Goal: Task Accomplishment & Management: Complete application form

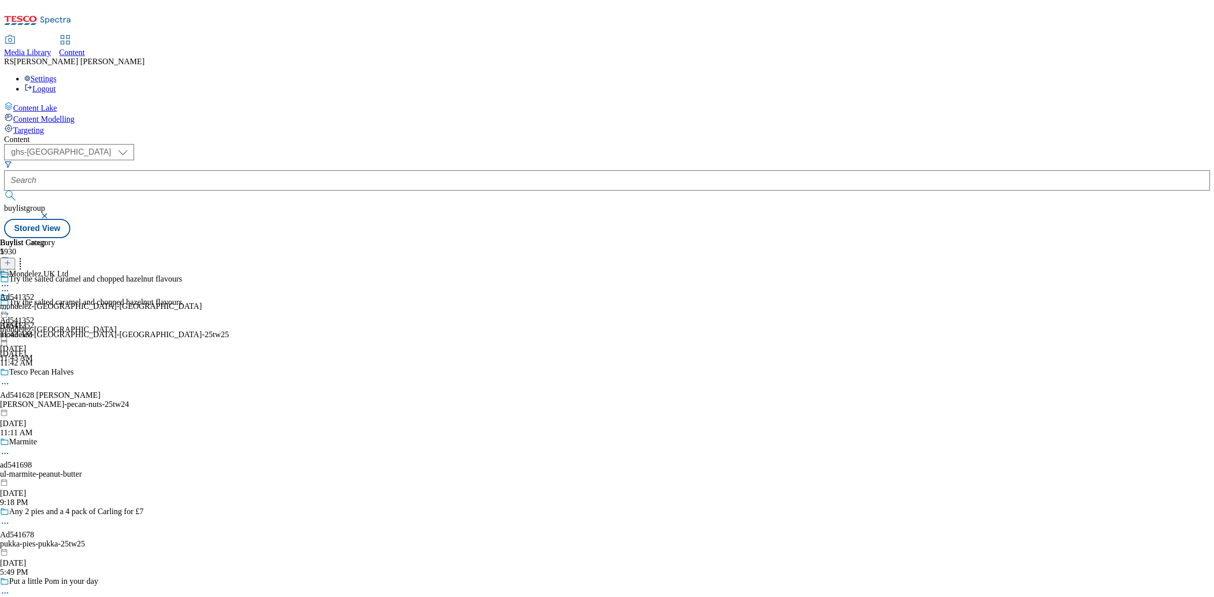
select select "ghs-[GEOGRAPHIC_DATA]"
click at [11, 264] on icon at bounding box center [7, 267] width 7 height 7
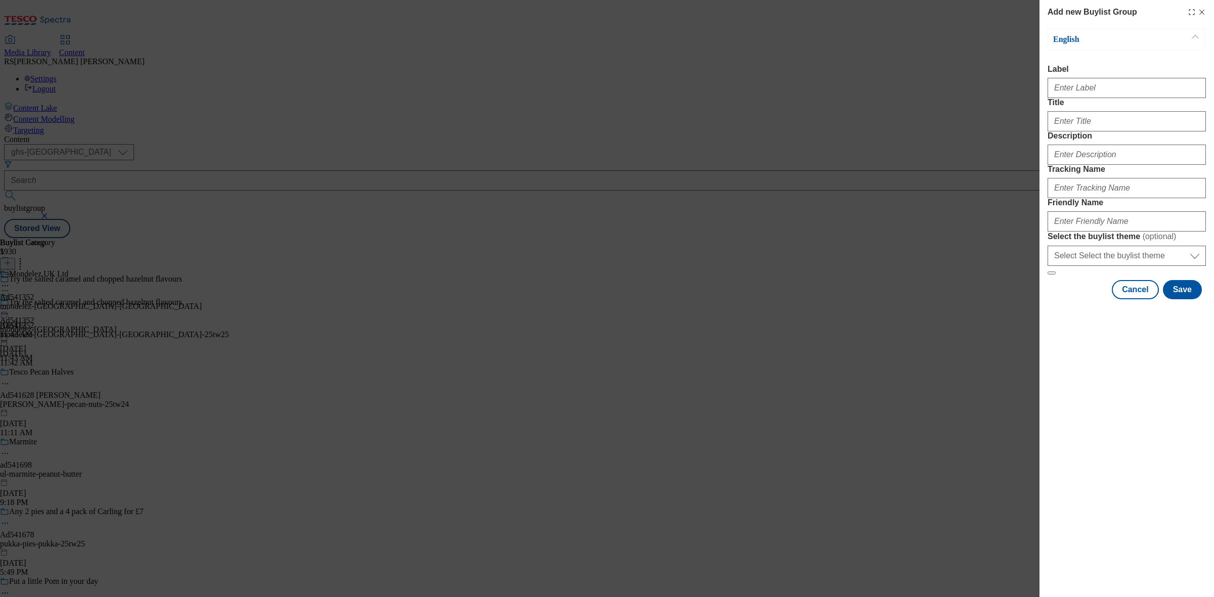
click at [1200, 14] on icon "Modal" at bounding box center [1201, 12] width 8 height 8
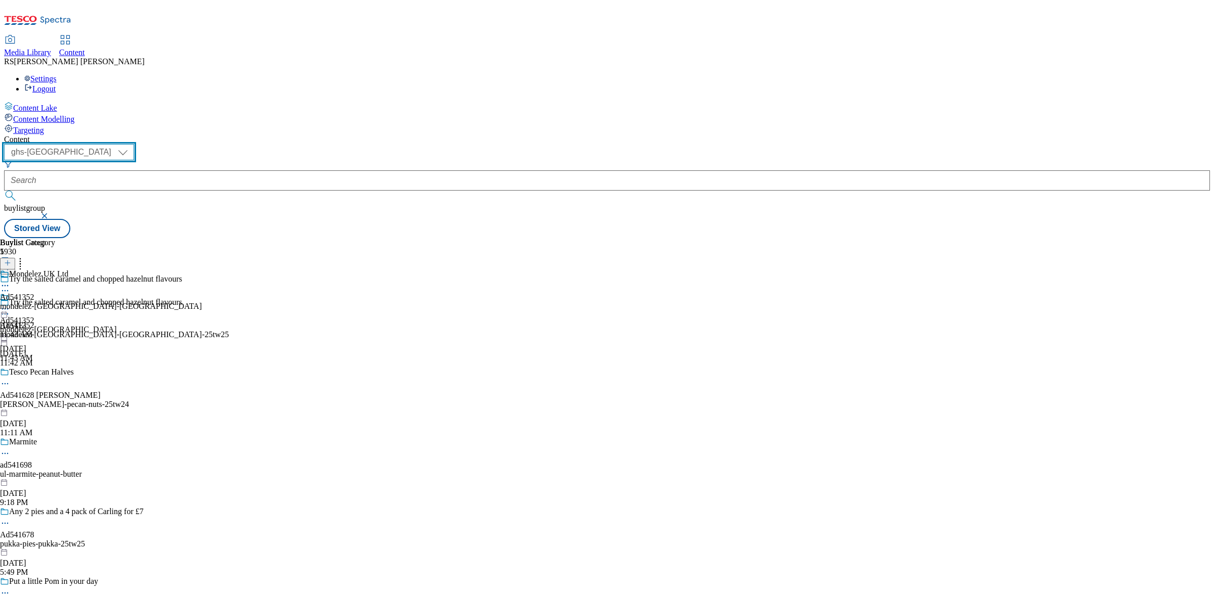
click at [134, 144] on select "ghs-roi ghs-uk" at bounding box center [69, 152] width 130 height 16
click at [131, 144] on select "ghs-roi ghs-uk" at bounding box center [69, 152] width 130 height 16
click at [11, 264] on icon at bounding box center [7, 267] width 7 height 7
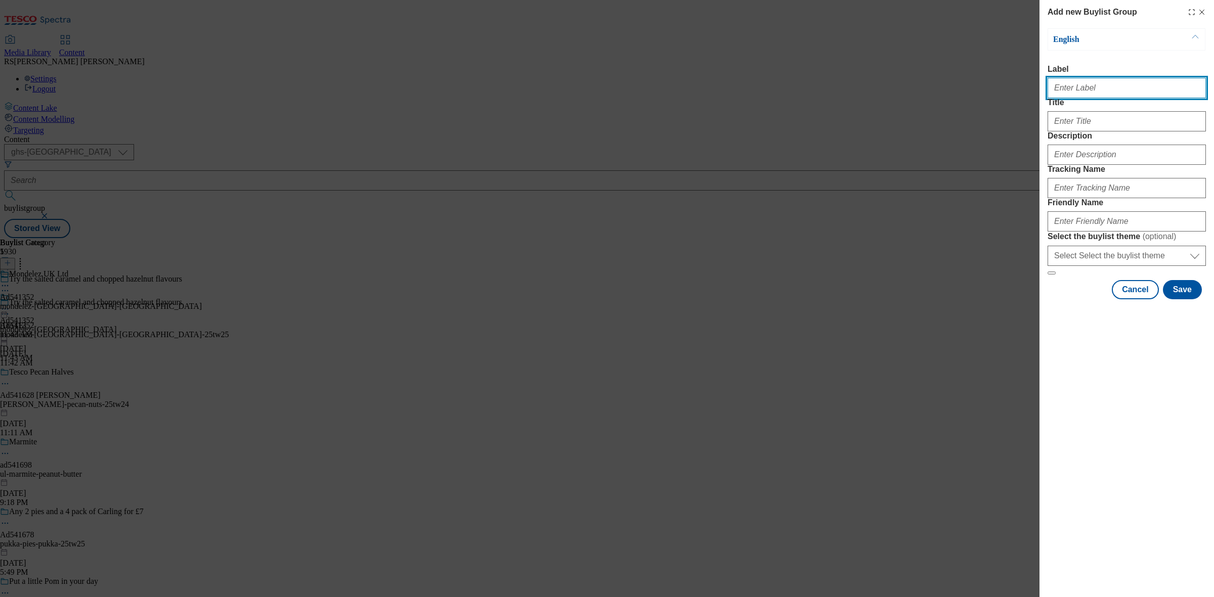
click at [1089, 85] on input "Label" at bounding box center [1126, 88] width 158 height 20
click at [1047, 86] on input "Label" at bounding box center [1126, 88] width 158 height 20
click at [1061, 87] on input "Label" at bounding box center [1126, 88] width 158 height 20
paste input "Ad541180"
type input "Ad541180"
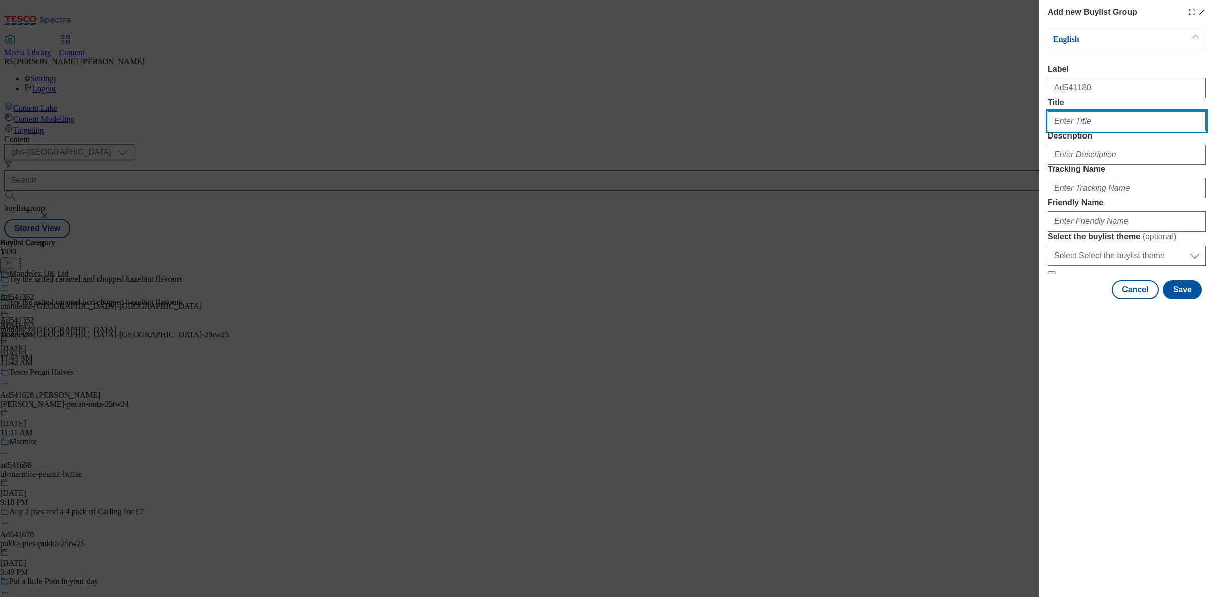
click at [1139, 131] on input "Title" at bounding box center [1126, 121] width 158 height 20
click at [1052, 131] on input "Title" at bounding box center [1126, 121] width 158 height 20
paste input "Any 2 pies and a4 pack of Carling for £7"
type input "Any 2 pies and a4 pack of Carling for £7"
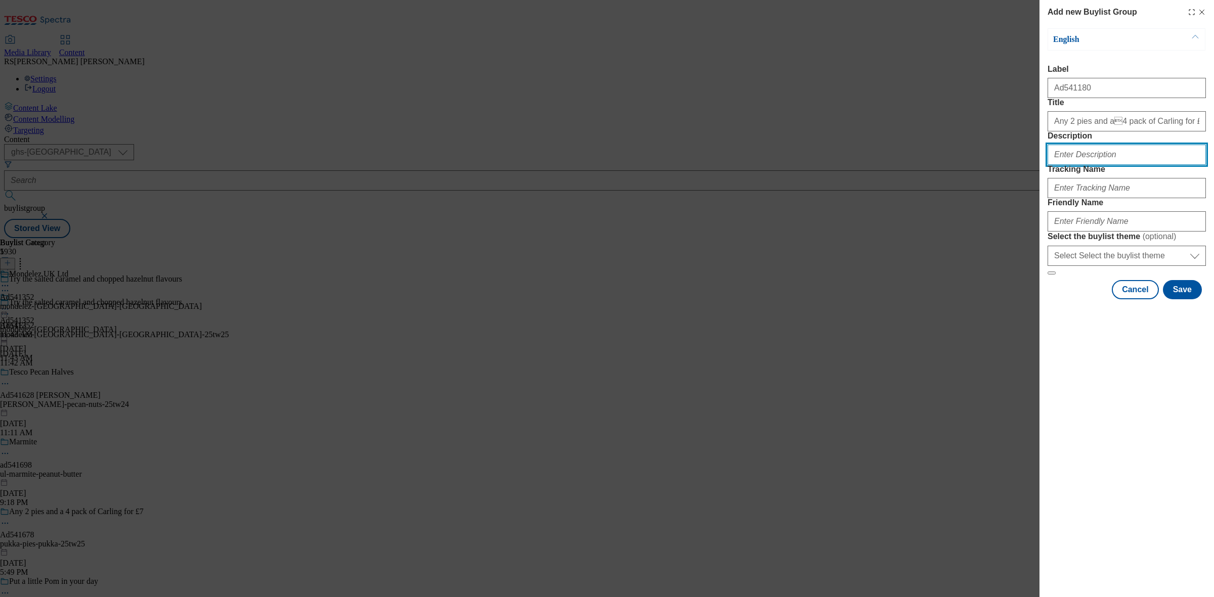
click at [1091, 165] on input "Description" at bounding box center [1126, 155] width 158 height 20
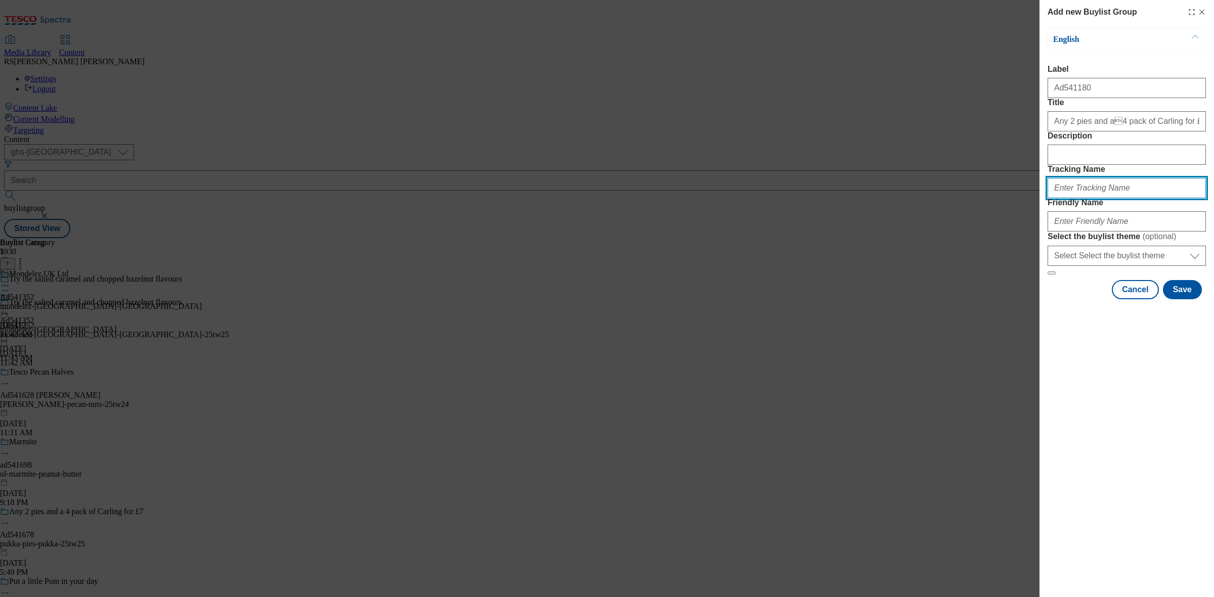
click at [1076, 198] on input "Tracking Name" at bounding box center [1126, 188] width 158 height 20
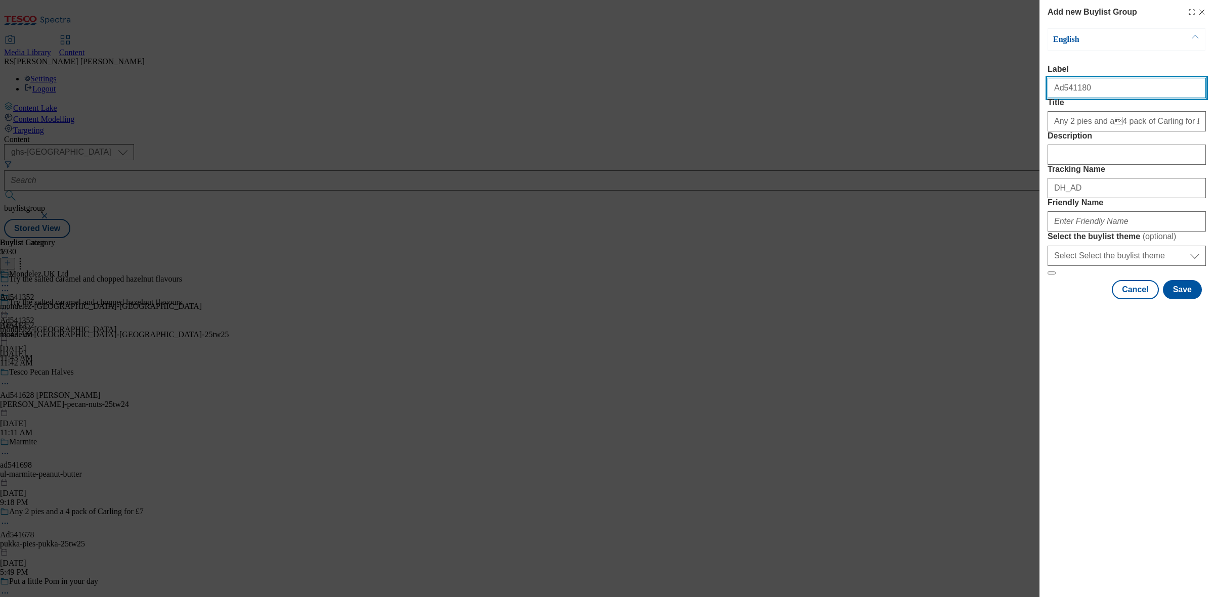
drag, startPoint x: 1078, startPoint y: 95, endPoint x: 1059, endPoint y: 100, distance: 19.4
click at [1059, 98] on input "Ad541180" at bounding box center [1126, 88] width 158 height 20
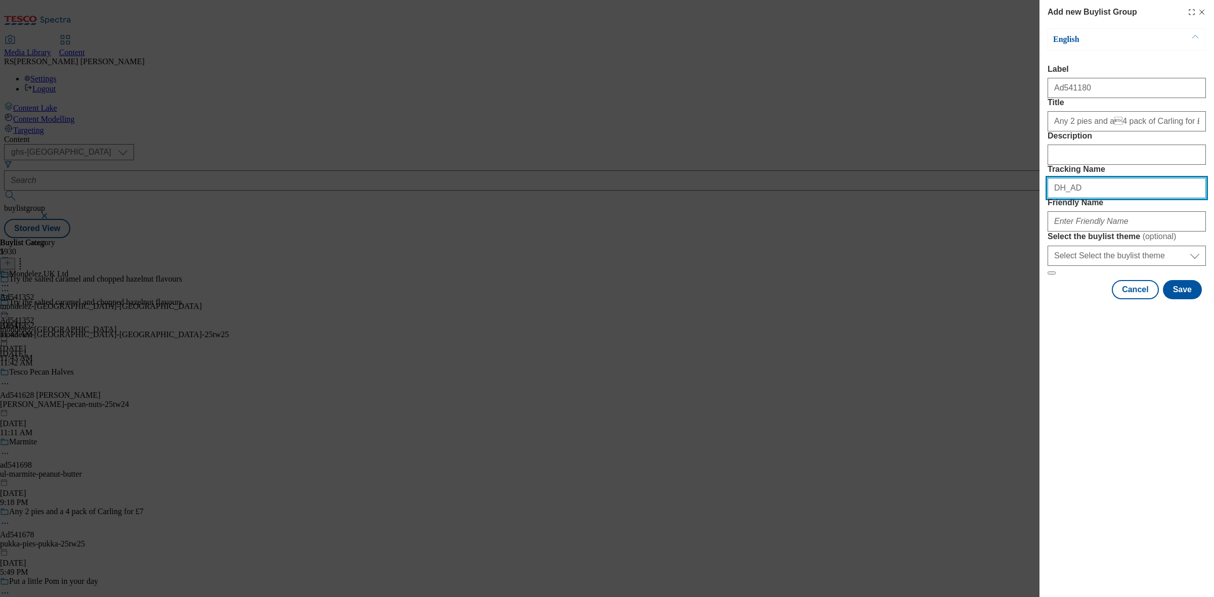
click at [1090, 198] on input "DH_AD" at bounding box center [1126, 188] width 158 height 20
paste input "541180"
type input "DH_AD541180"
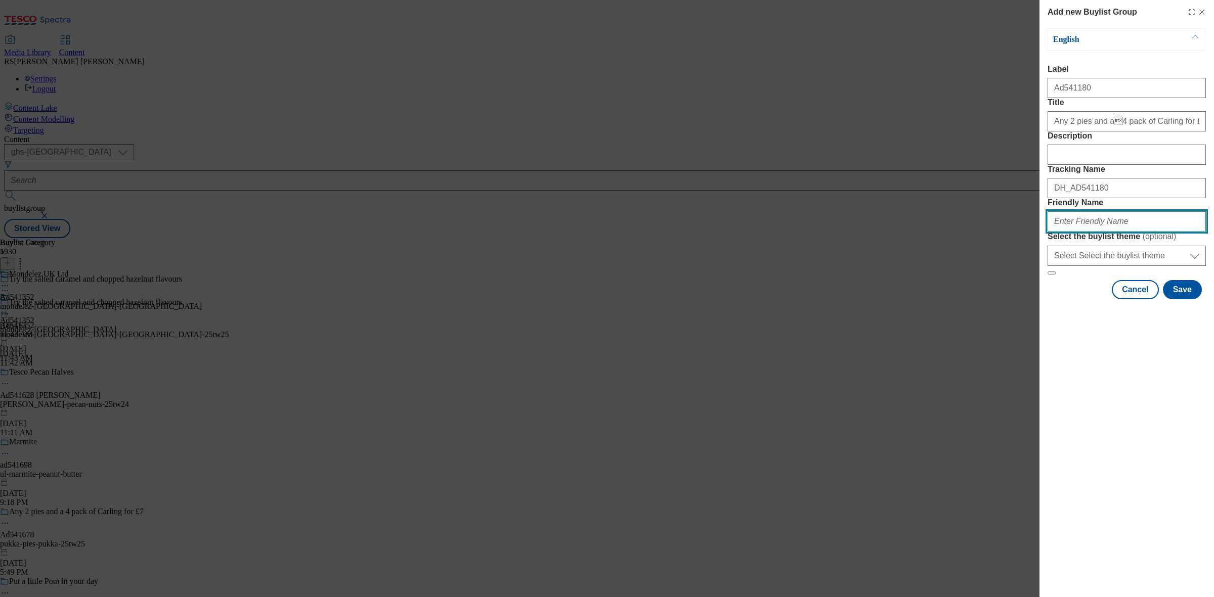
click at [1093, 232] on input "Friendly Name" at bounding box center [1126, 221] width 158 height 20
click at [1118, 232] on input "Friendly Name" at bounding box center [1126, 221] width 158 height 20
click at [1098, 232] on input "Friendly Name" at bounding box center [1126, 221] width 158 height 20
paste input "molson-coors-pukka-25tw25"
type input "molson-coors-pukka-25tw25"
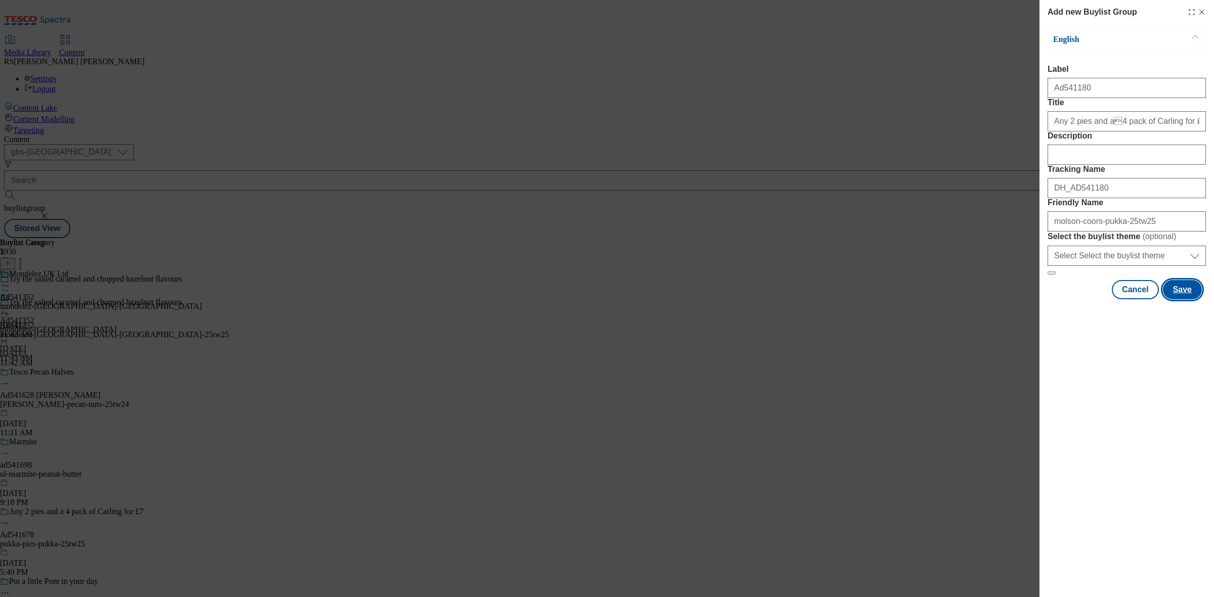
click at [1183, 299] on button "Save" at bounding box center [1182, 289] width 39 height 19
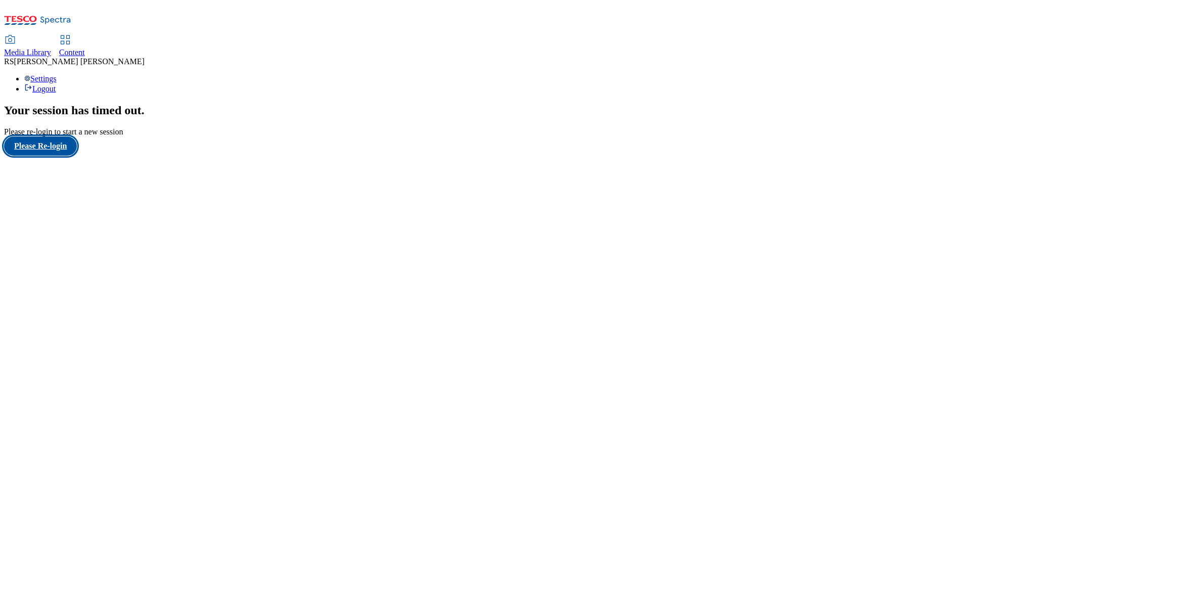
click at [42, 156] on button "Please Re-login" at bounding box center [40, 146] width 73 height 19
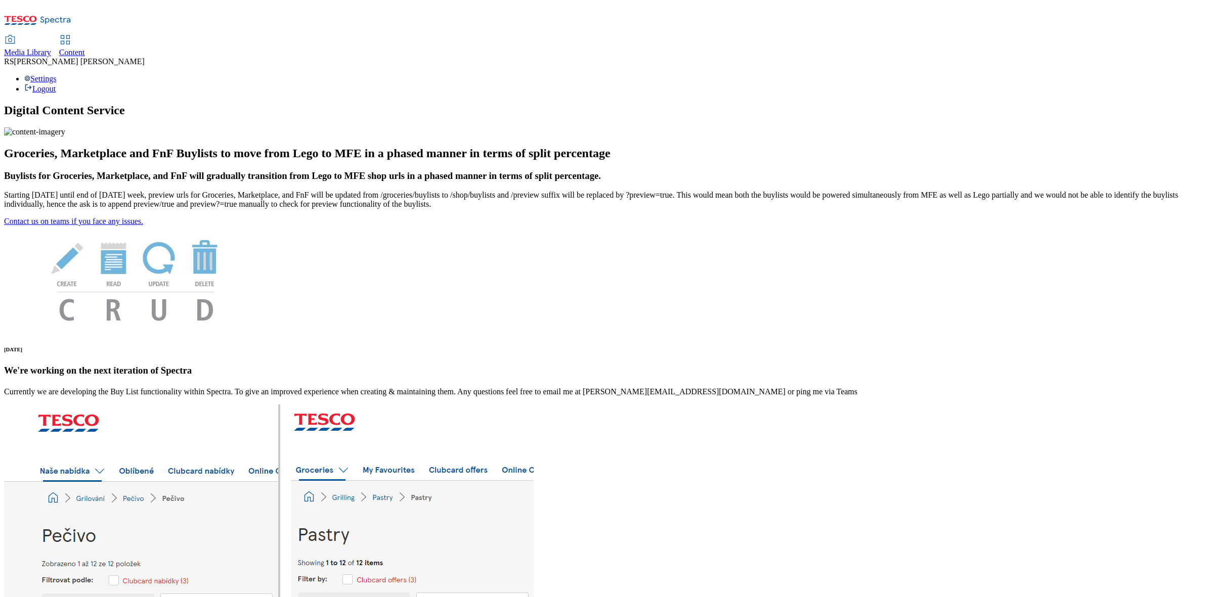
click at [85, 48] on span "Content" at bounding box center [72, 52] width 26 height 9
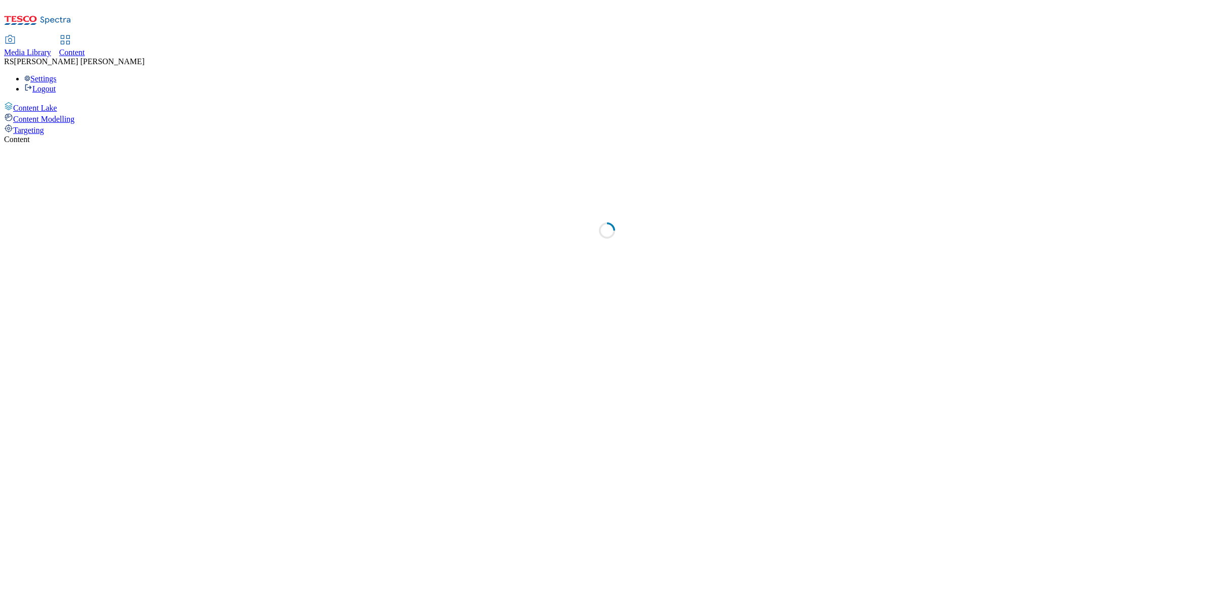
select select "ghs-[GEOGRAPHIC_DATA]"
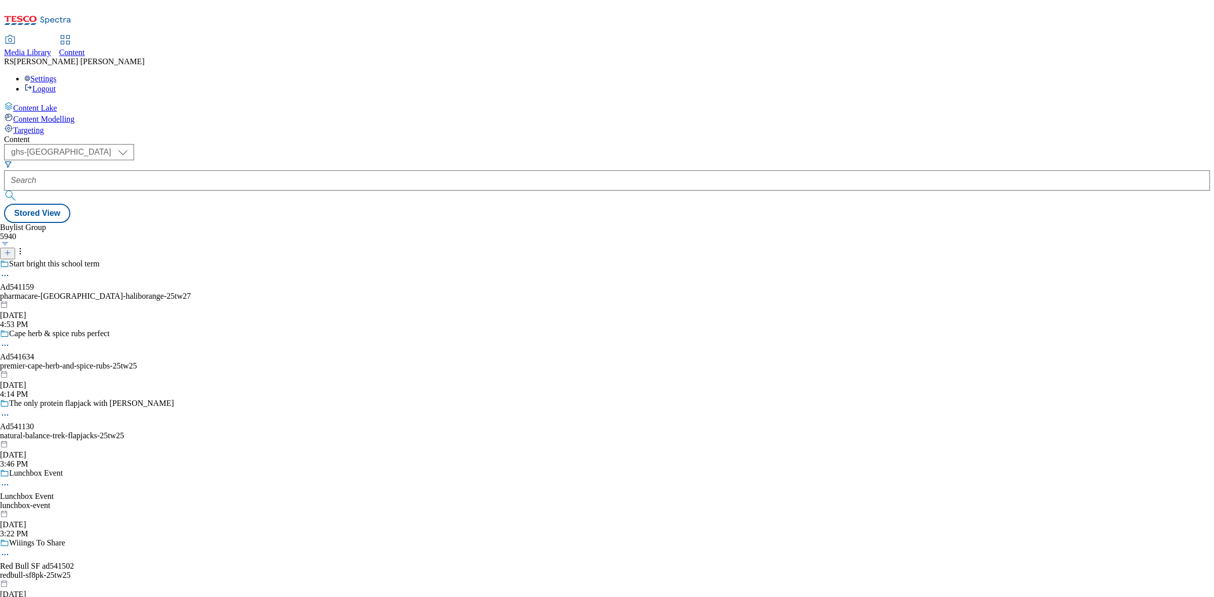
click at [423, 223] on div "Buylist Group 5940 Start bright this school term Ad541159 pharmacare-europe-hal…" at bounding box center [607, 223] width 1206 height 0
click at [11, 249] on icon at bounding box center [7, 252] width 7 height 7
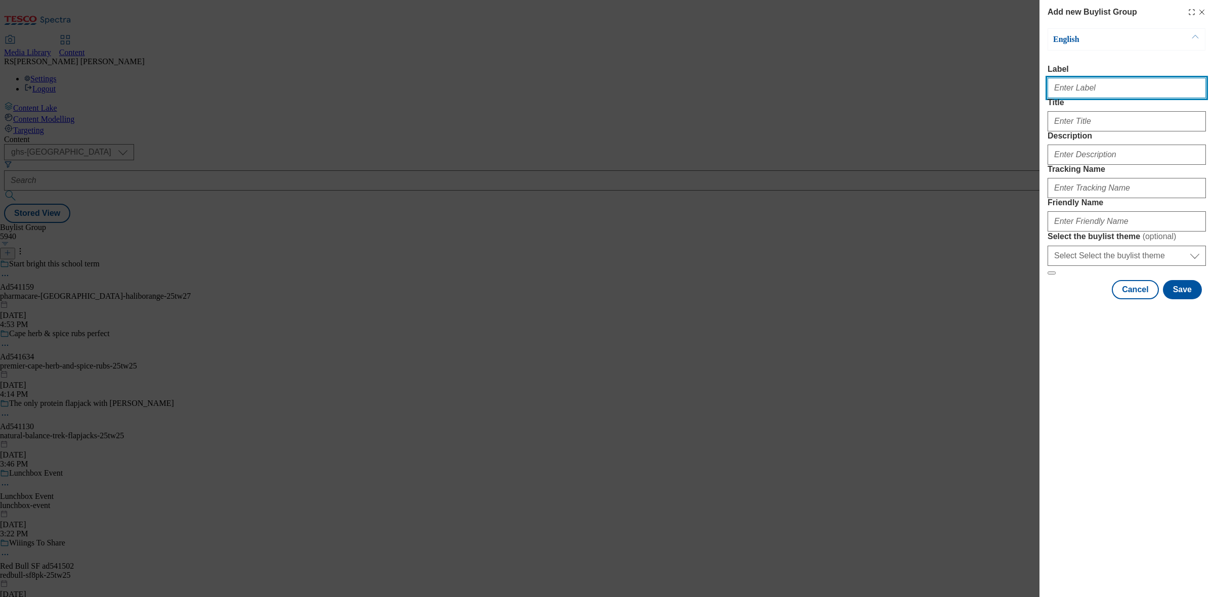
click at [1095, 97] on input "Label" at bounding box center [1126, 88] width 158 height 20
click at [1143, 98] on input "Label" at bounding box center [1126, 88] width 158 height 20
paste input "Ad541180"
type input "Ad541180"
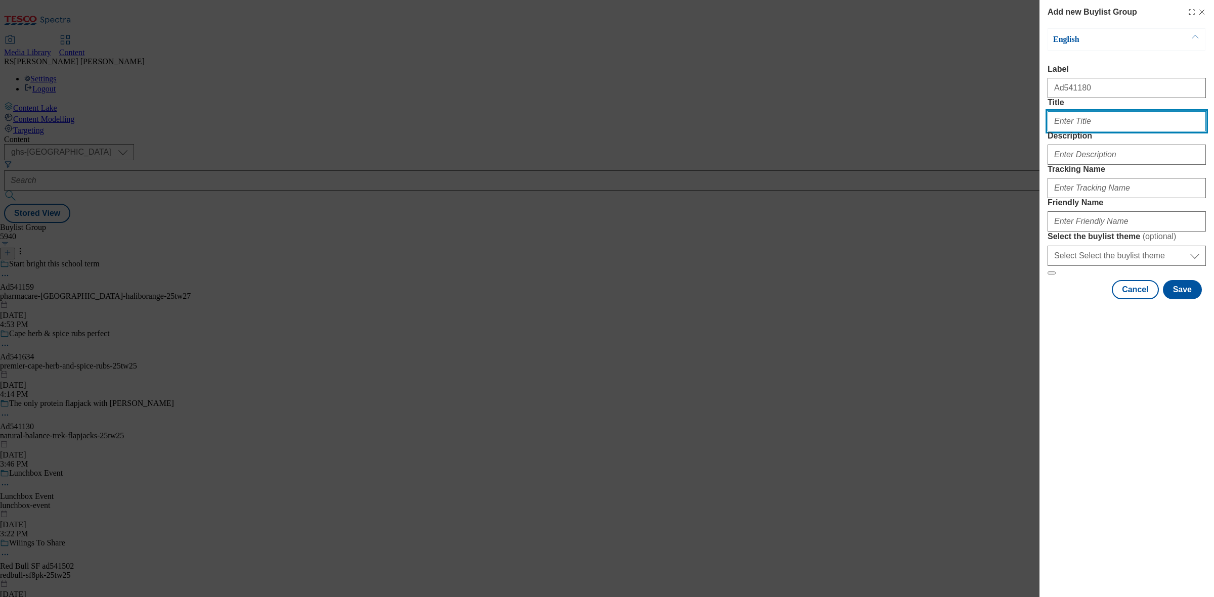
click at [1106, 131] on input "Title" at bounding box center [1126, 121] width 158 height 20
paste input "Any 2 pies and a4 pack of Carling for £7"
type input "Any 2 pies and a4 pack of Carling for £7"
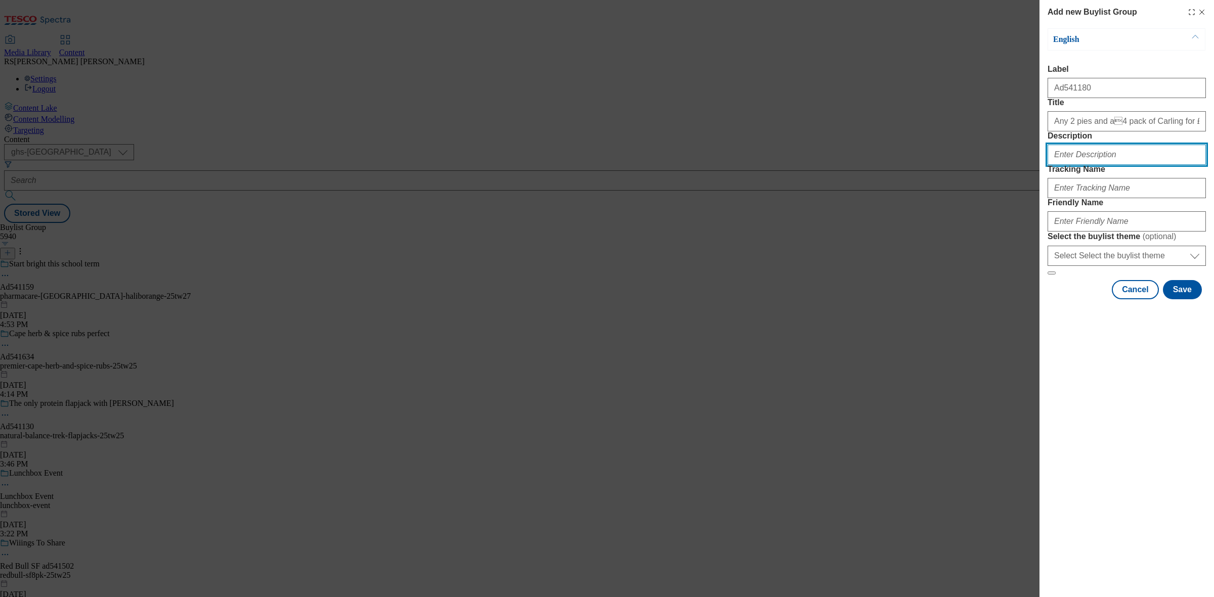
click at [1120, 165] on input "Description" at bounding box center [1126, 155] width 158 height 20
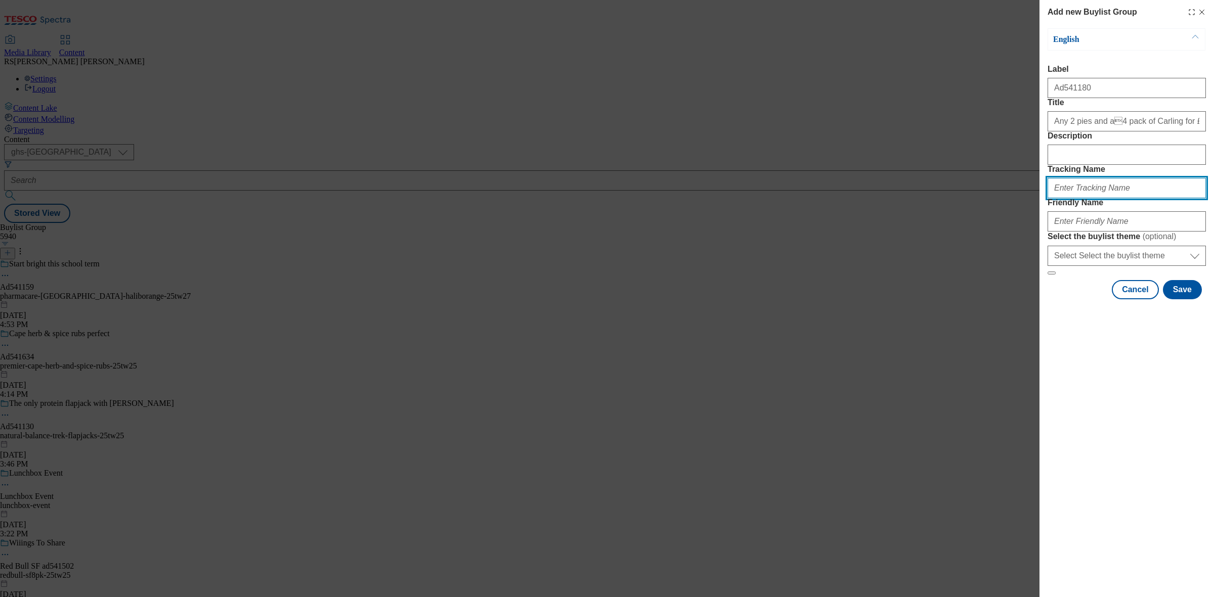
click at [1067, 198] on input "Tracking Name" at bounding box center [1126, 188] width 158 height 20
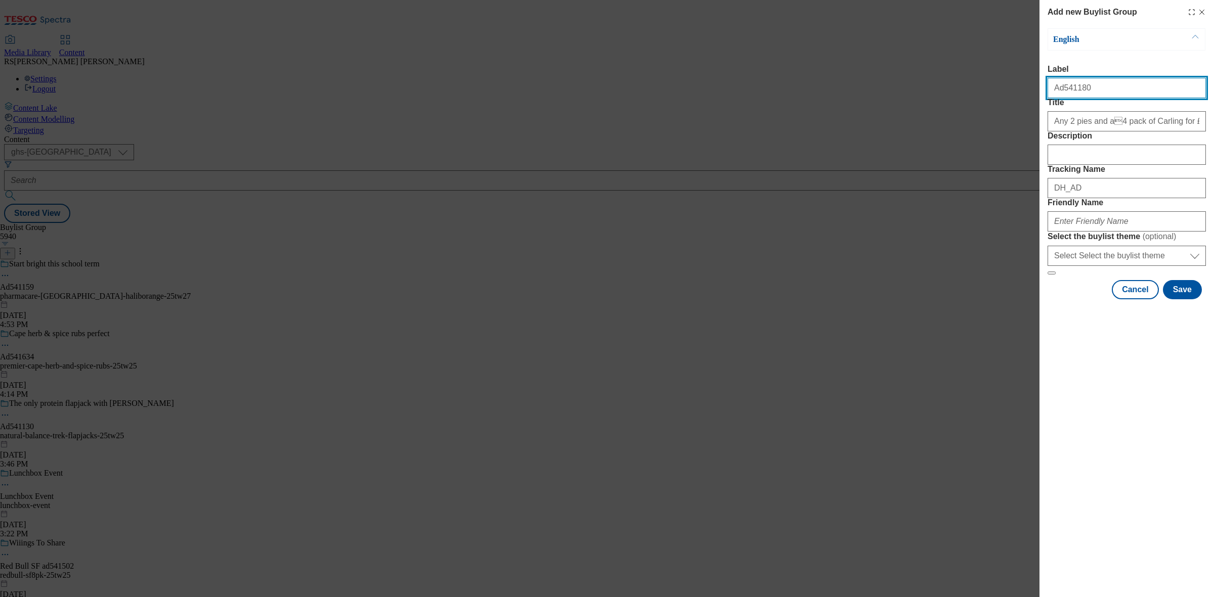
drag, startPoint x: 1062, startPoint y: 94, endPoint x: 1090, endPoint y: 90, distance: 28.0
click at [1090, 90] on input "Ad541180" at bounding box center [1126, 88] width 158 height 20
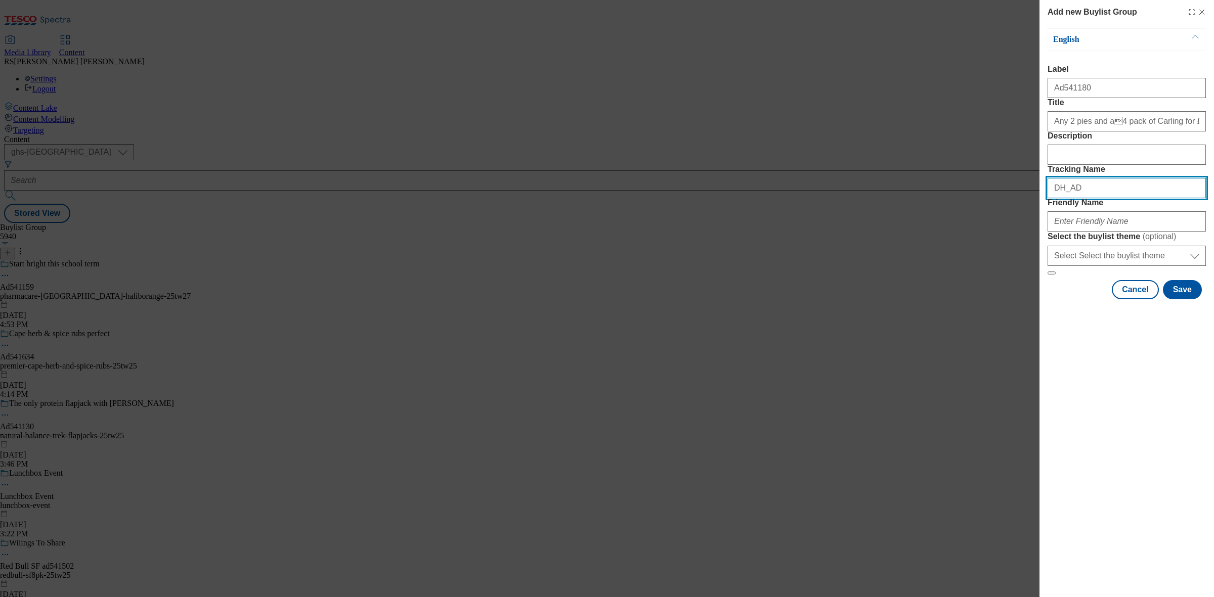
click at [1108, 198] on input "DH_AD" at bounding box center [1126, 188] width 158 height 20
paste input "541180"
type input "DH_AD541180"
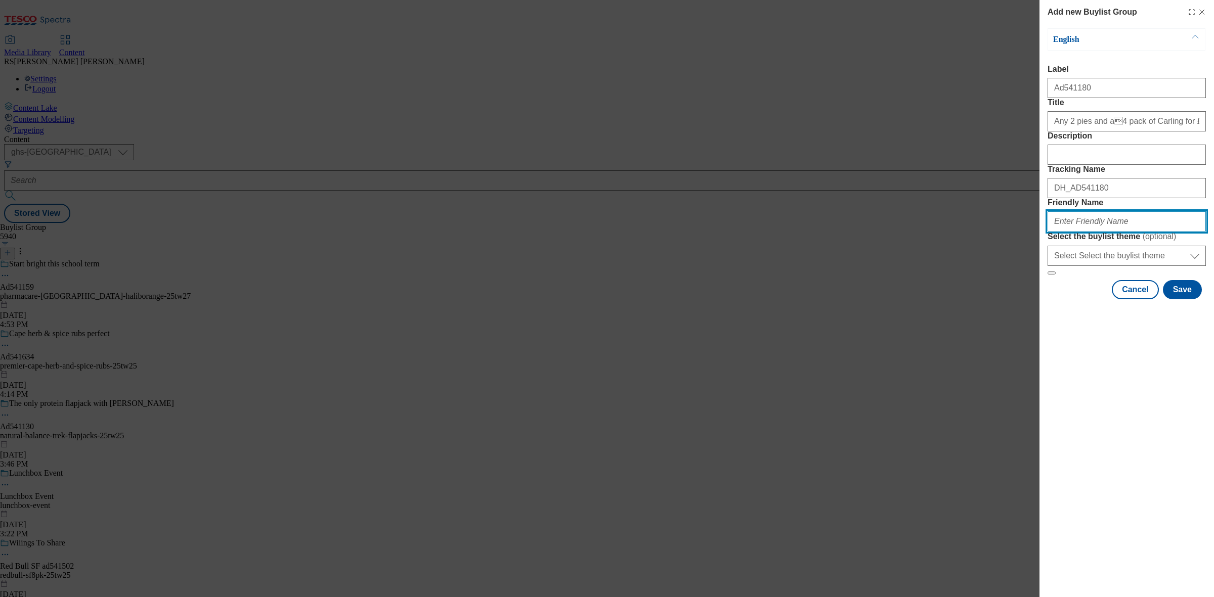
click at [1096, 232] on input "Friendly Name" at bounding box center [1126, 221] width 158 height 20
click at [1059, 232] on input "Friendly Name" at bounding box center [1126, 221] width 158 height 20
paste input "molson-coors-pukka-25tw25"
type input "molson-coors-pukka-25tw25"
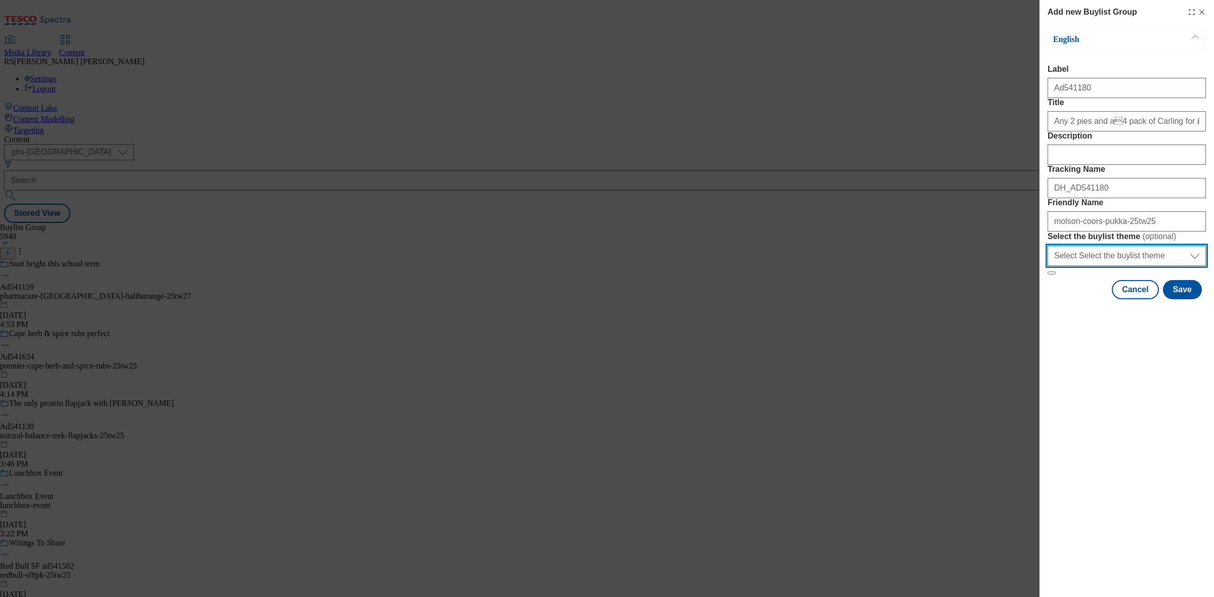
click at [1103, 266] on select "Select Select the buylist theme default fandf" at bounding box center [1126, 256] width 158 height 20
drag, startPoint x: 1103, startPoint y: 344, endPoint x: 1118, endPoint y: 360, distance: 21.8
click at [1103, 266] on select "Select Select the buylist theme default fandf" at bounding box center [1126, 256] width 158 height 20
click at [1157, 472] on div "Add new Buylist Group English Label Ad541180 Title Any 2 pies and a4 pack of C…" at bounding box center [1126, 298] width 174 height 597
click at [1193, 299] on button "Save" at bounding box center [1182, 289] width 39 height 19
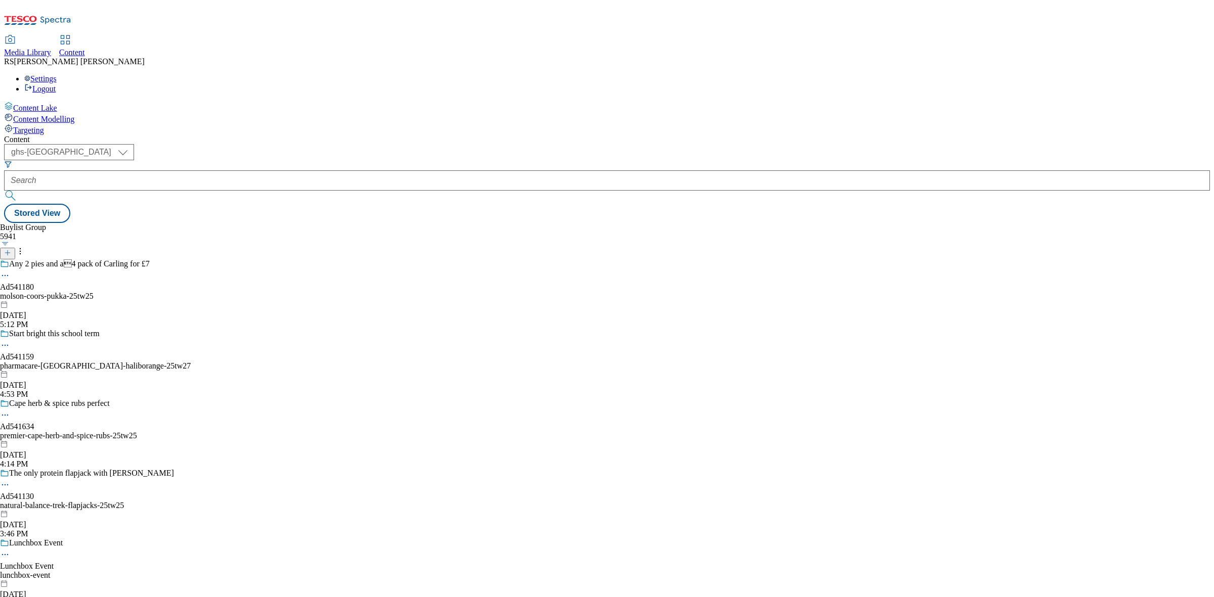
click at [191, 259] on div "Any 2 pies and a4 pack of Carling for £7 Ad541180 molson-coors-pukka-25tw25 [D…" at bounding box center [95, 294] width 191 height 70
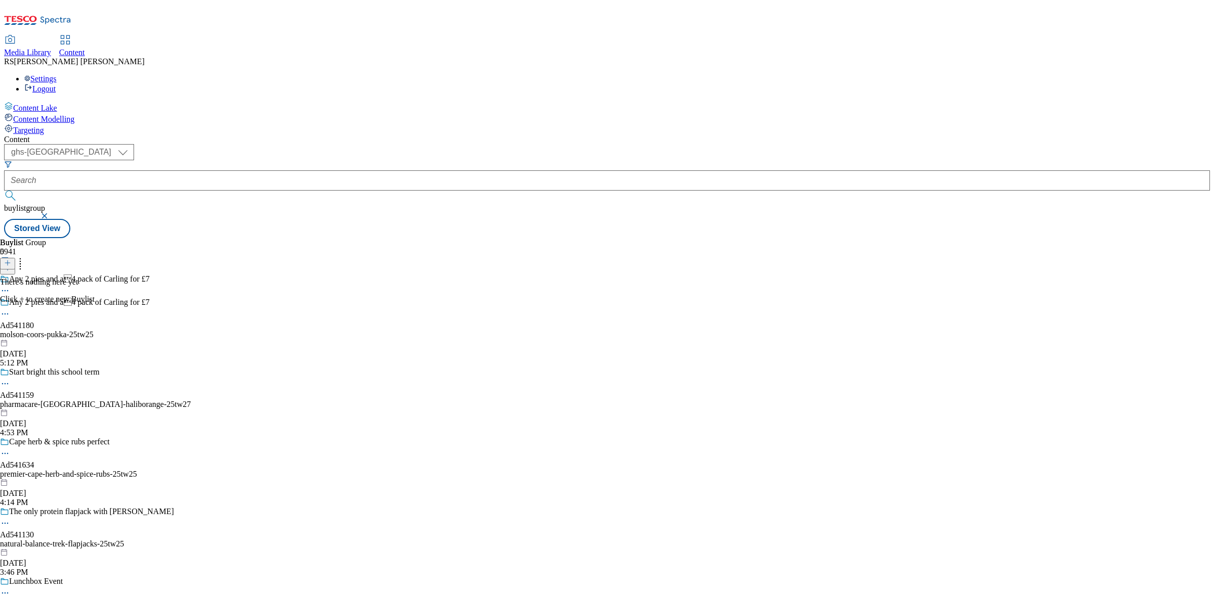
click at [15, 258] on button at bounding box center [7, 264] width 15 height 12
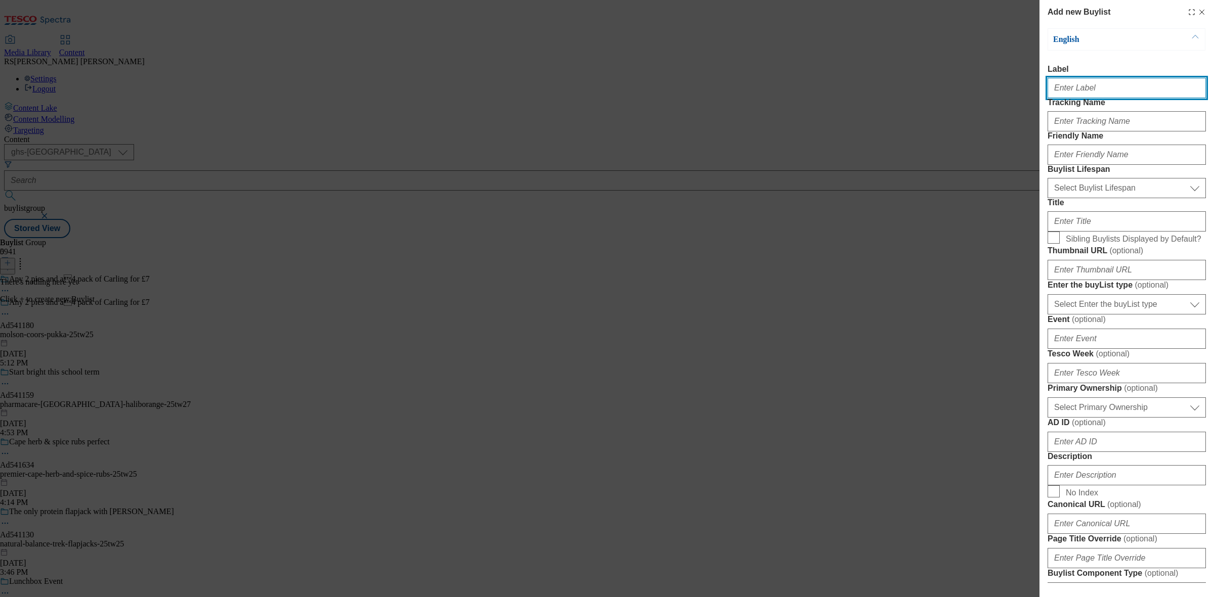
click at [1101, 98] on input "Label" at bounding box center [1126, 88] width 158 height 20
click at [1090, 91] on input "Label" at bounding box center [1126, 88] width 158 height 20
paste input "Ad541180"
type input "Ad541180"
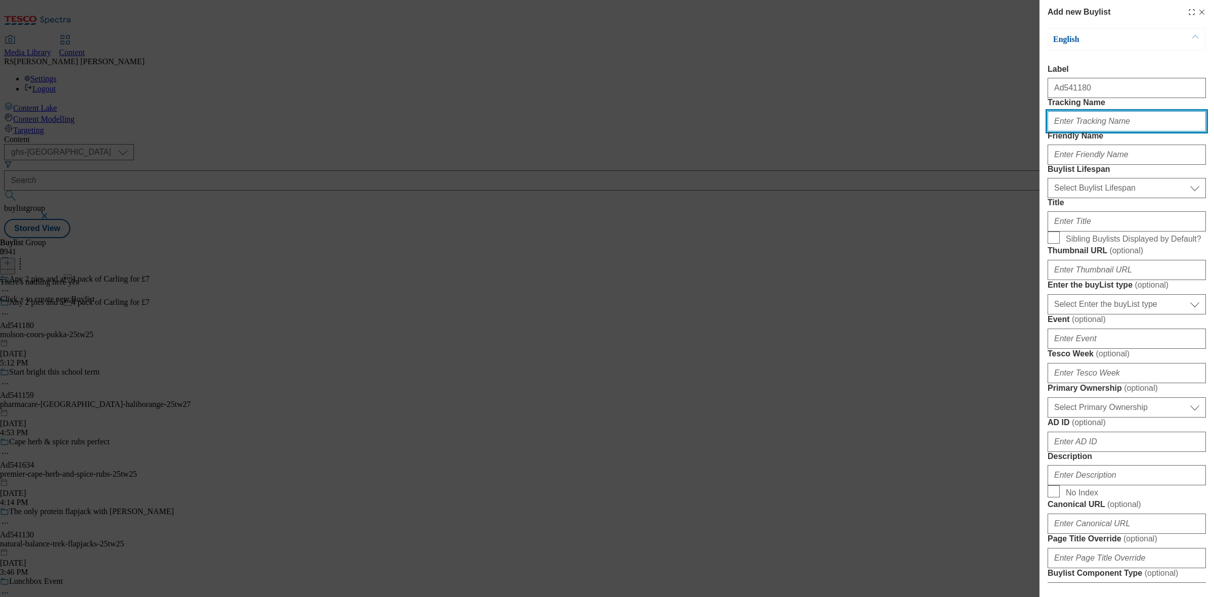
click at [1094, 131] on input "Tracking Name" at bounding box center [1126, 121] width 158 height 20
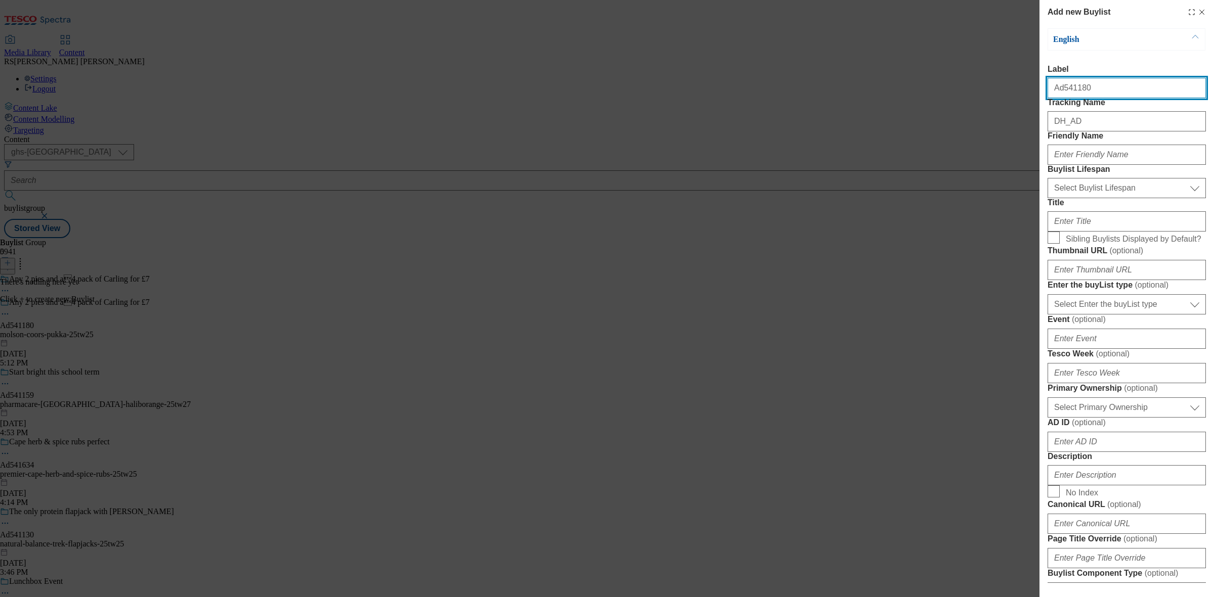
drag, startPoint x: 1086, startPoint y: 94, endPoint x: 1063, endPoint y: 94, distance: 22.2
click at [1063, 94] on input "Ad541180" at bounding box center [1126, 88] width 158 height 20
click at [1068, 95] on input "Ad541180" at bounding box center [1126, 88] width 158 height 20
drag, startPoint x: 1063, startPoint y: 92, endPoint x: 1086, endPoint y: 90, distance: 23.4
click at [1086, 90] on input "Ad541180" at bounding box center [1126, 88] width 158 height 20
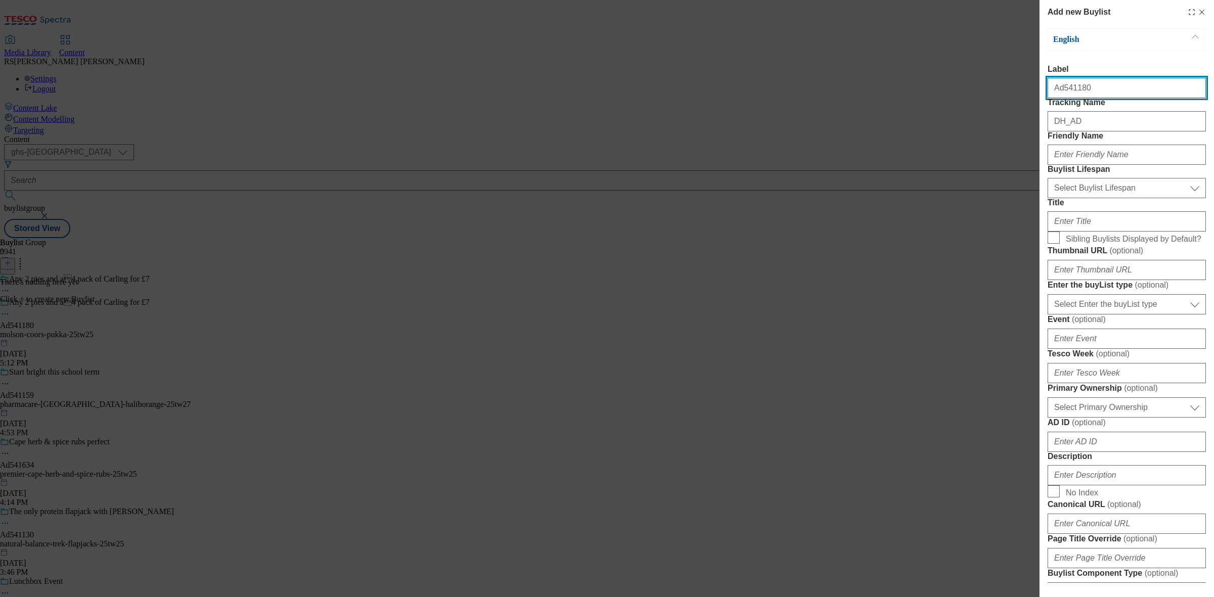
click at [1067, 90] on input "Ad541180" at bounding box center [1126, 88] width 158 height 20
drag, startPoint x: 1063, startPoint y: 91, endPoint x: 1083, endPoint y: 92, distance: 19.7
click at [1083, 92] on input "Ad541180" at bounding box center [1126, 88] width 158 height 20
click at [1098, 94] on input "Ad541180" at bounding box center [1126, 88] width 158 height 20
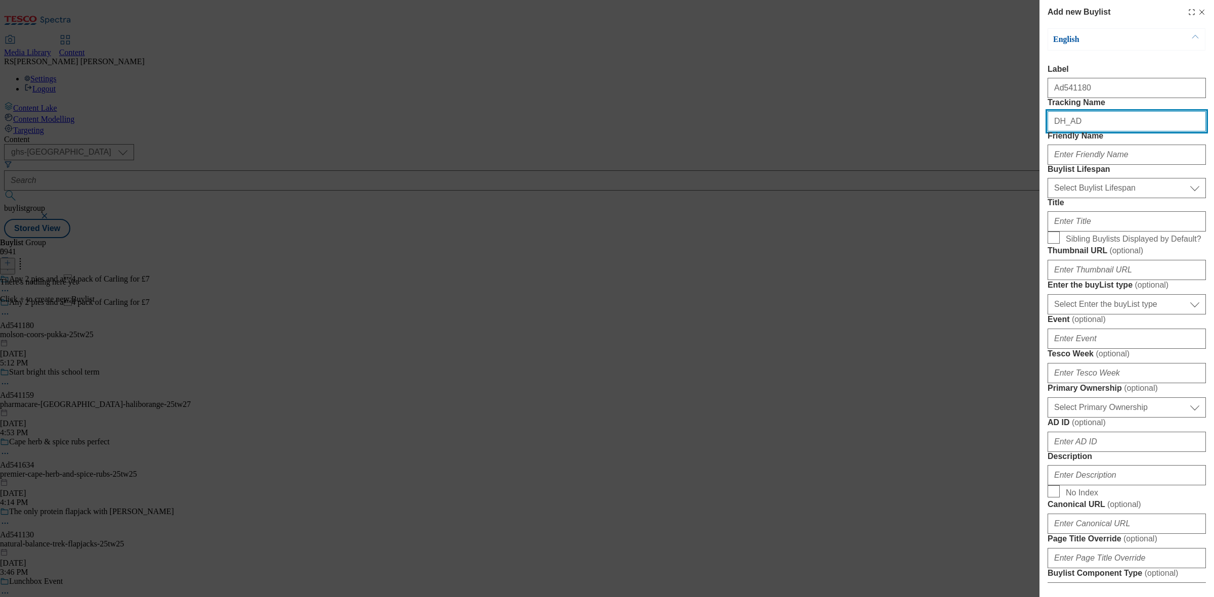
click at [1088, 131] on input "DH_AD" at bounding box center [1126, 121] width 158 height 20
paste input "541180"
type input "DH_AD541180"
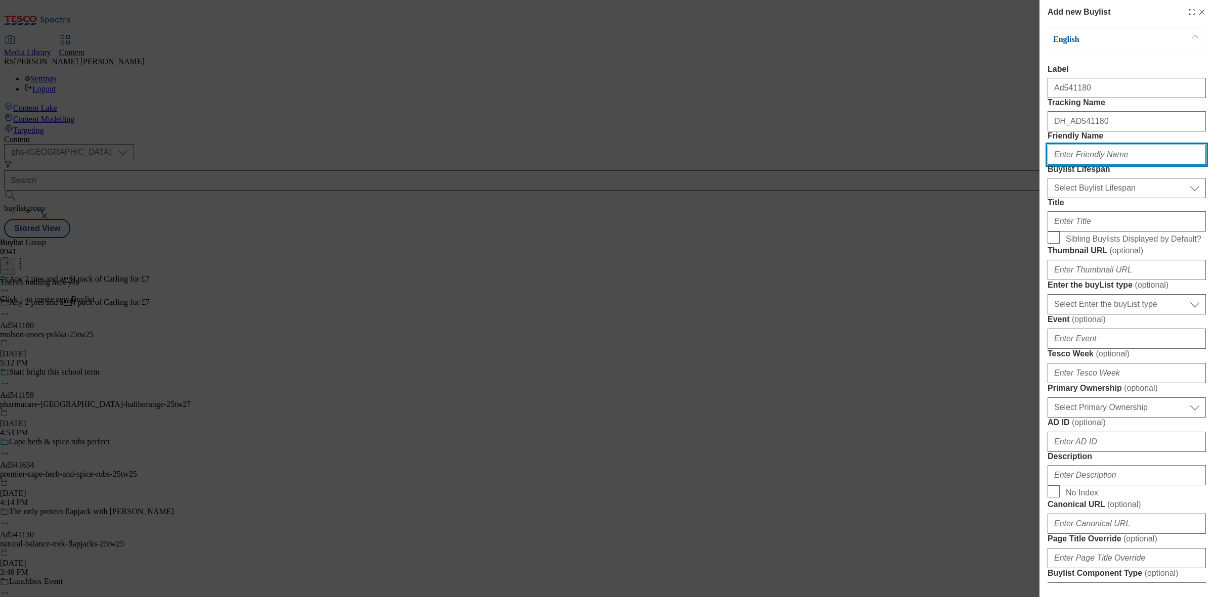
click at [1093, 165] on input "Friendly Name" at bounding box center [1126, 155] width 158 height 20
click at [1085, 165] on input "Friendly Name" at bounding box center [1126, 155] width 158 height 20
paste input "molson-coors"
type input "molson-coors"
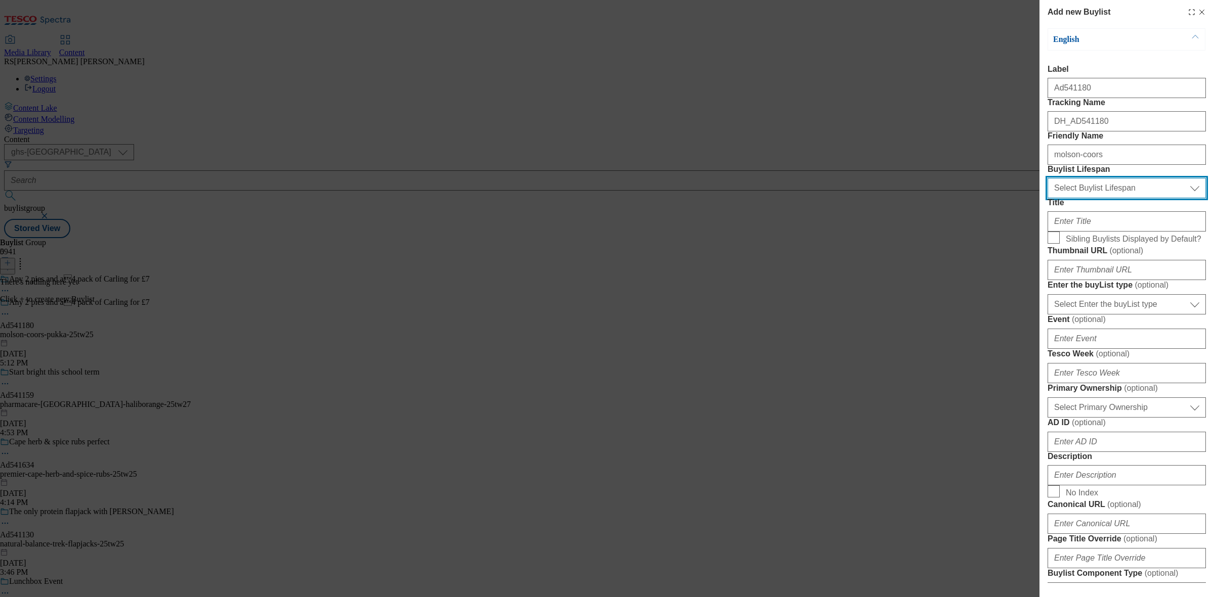
click at [1091, 198] on select "Select Buylist Lifespan evergreen seasonal tactical" at bounding box center [1126, 188] width 158 height 20
select select "tactical"
click at [1047, 198] on select "Select Buylist Lifespan evergreen seasonal tactical" at bounding box center [1126, 188] width 158 height 20
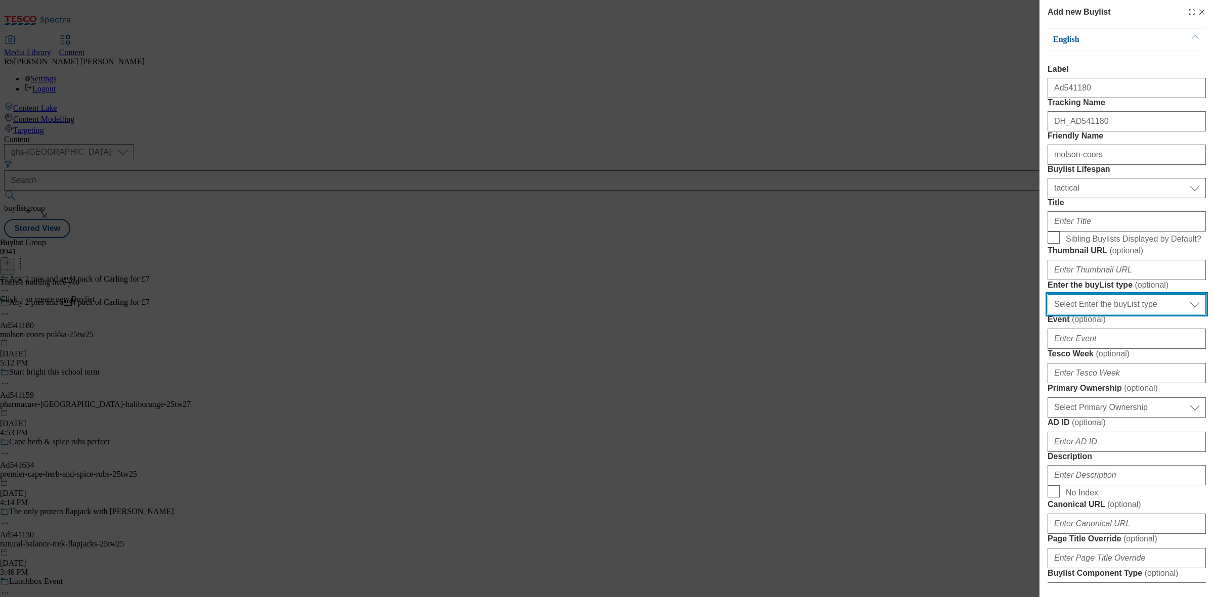
click at [1120, 315] on select "Select Enter the buyList type event supplier funded long term >4 weeks supplier…" at bounding box center [1126, 304] width 158 height 20
select select "supplier funded short term 1-3 weeks"
click at [1047, 315] on select "Select Enter the buyList type event supplier funded long term >4 weeks supplier…" at bounding box center [1126, 304] width 158 height 20
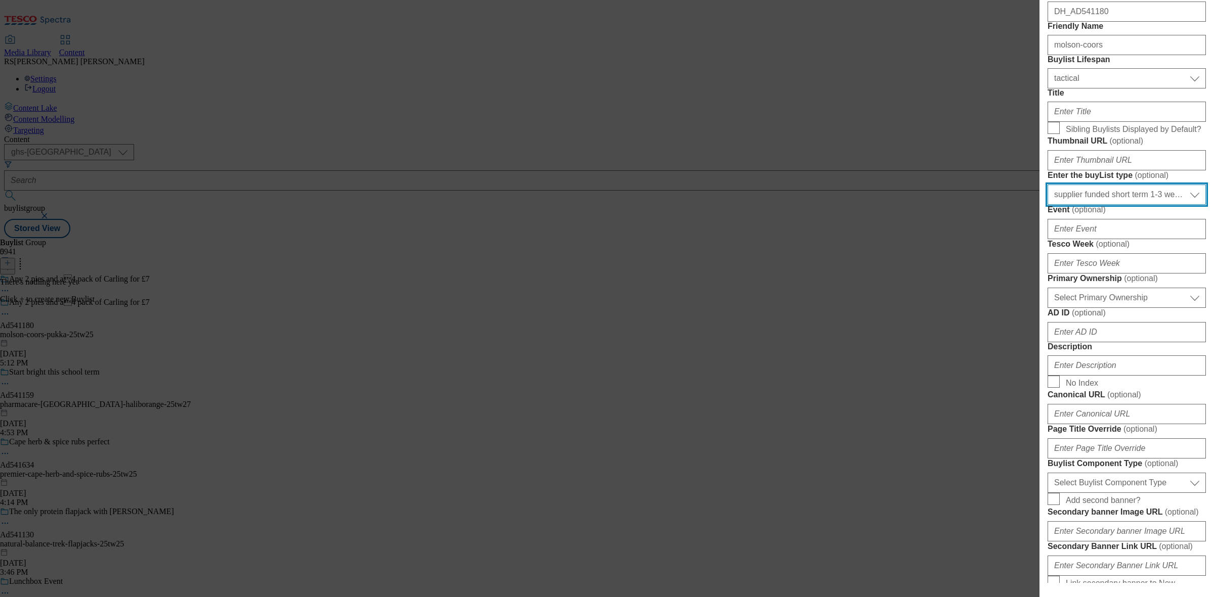
scroll to position [126, 0]
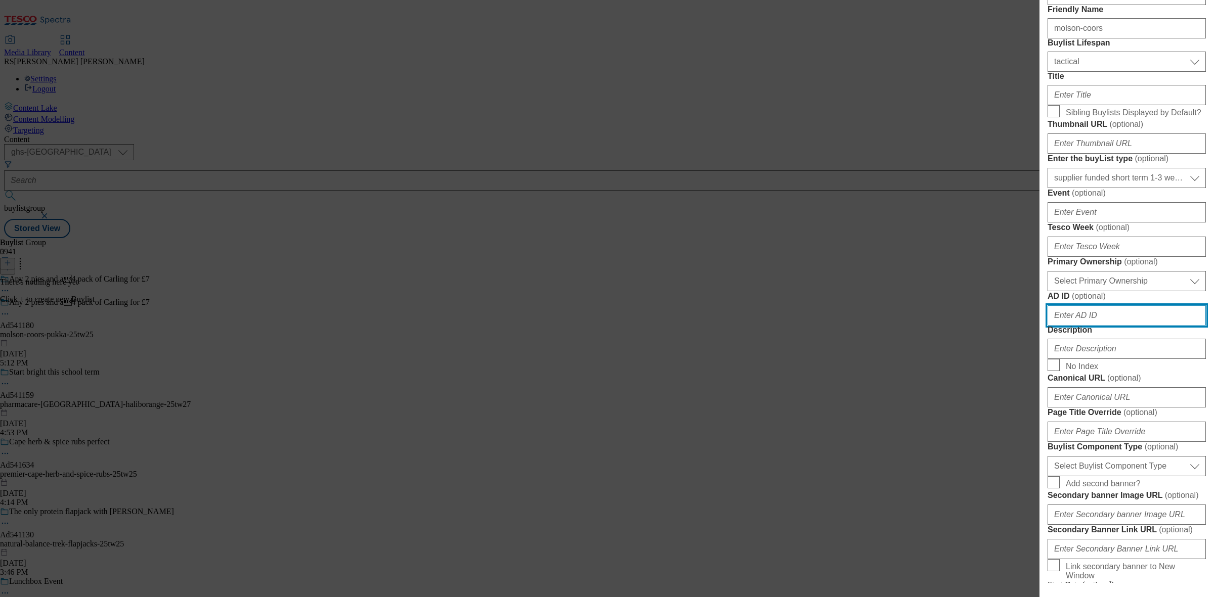
click at [1078, 326] on input "AD ID ( optional )" at bounding box center [1126, 315] width 158 height 20
paste input "molson-coors"
type input "molson-coors"
drag, startPoint x: 1097, startPoint y: 495, endPoint x: 1016, endPoint y: 499, distance: 81.0
click at [1016, 499] on div "Add new Buylist English Label Ad541180 Tracking Name DH_AD541180 Friendly Name …" at bounding box center [607, 298] width 1214 height 597
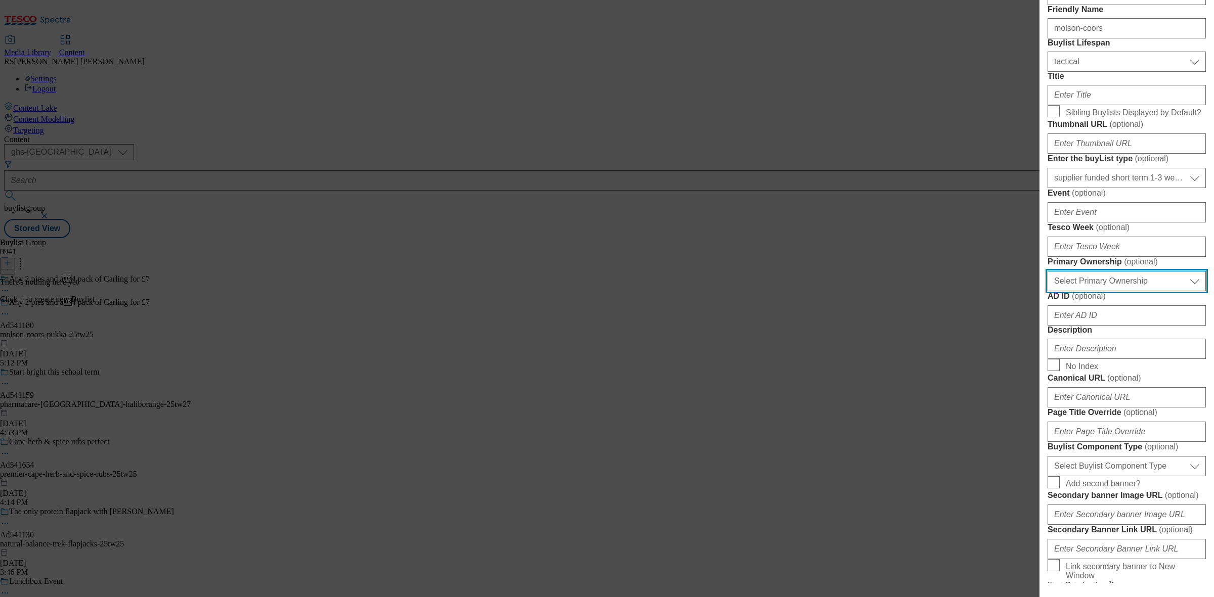
click at [1139, 291] on select "Select Primary Ownership [PERSON_NAME]" at bounding box center [1126, 281] width 158 height 20
select select "dunnhumby"
click at [1047, 291] on select "Select Primary Ownership [PERSON_NAME]" at bounding box center [1126, 281] width 158 height 20
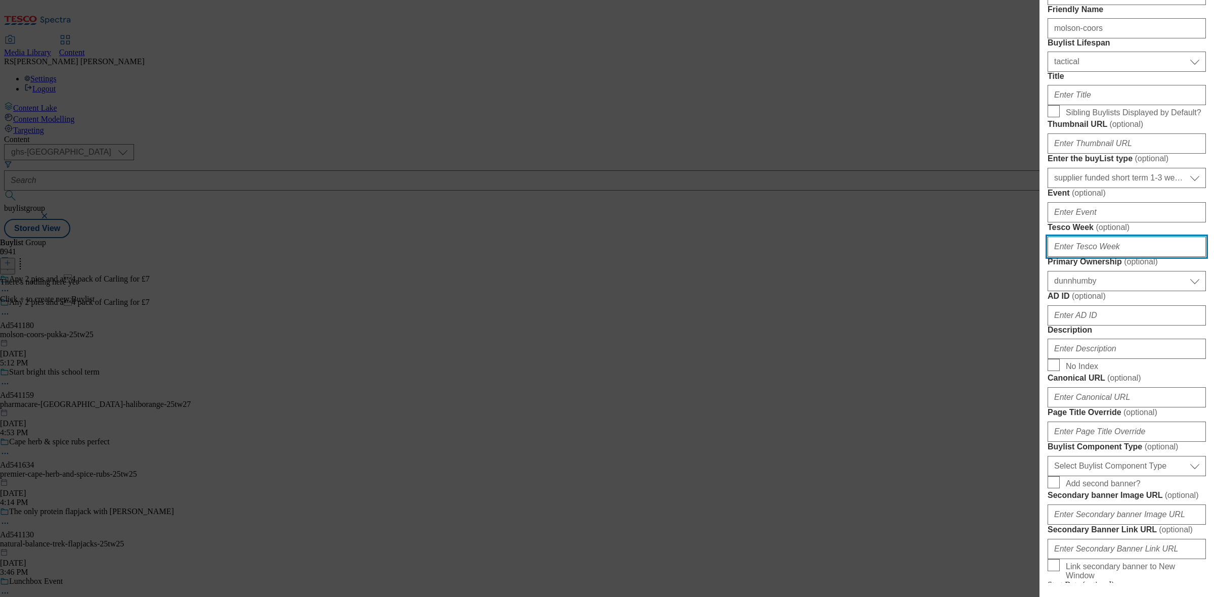
click at [1108, 257] on input "Tesco Week ( optional )" at bounding box center [1126, 247] width 158 height 20
type input "25"
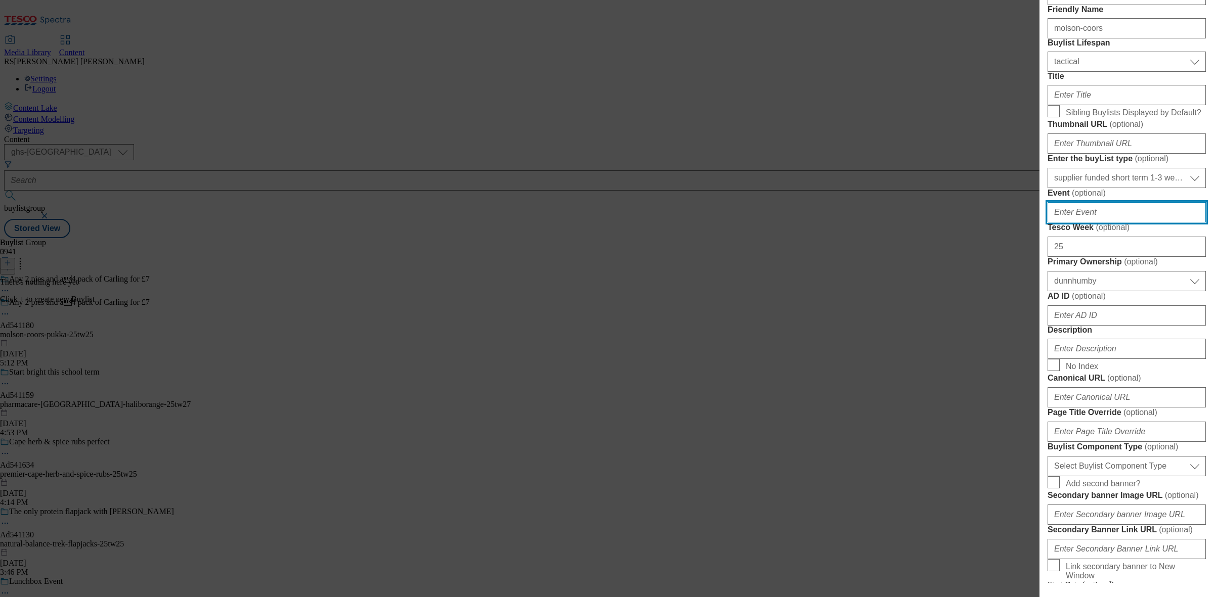
click at [1103, 222] on input "Event ( optional )" at bounding box center [1126, 212] width 158 height 20
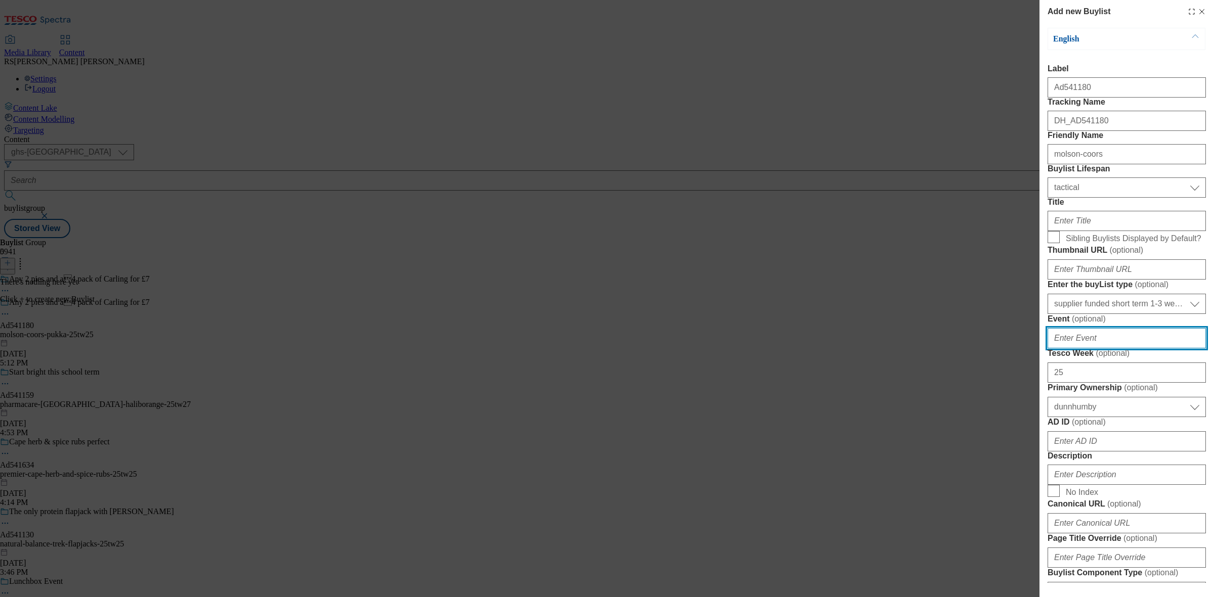
scroll to position [0, 0]
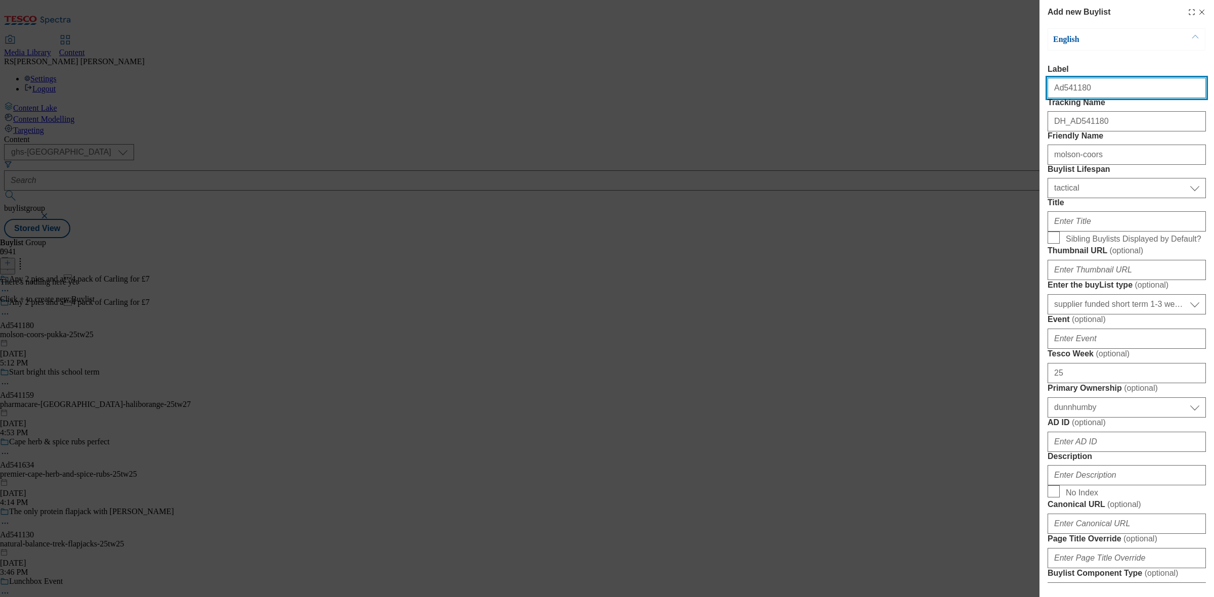
drag, startPoint x: 1076, startPoint y: 93, endPoint x: 1061, endPoint y: 97, distance: 15.2
click at [1061, 97] on input "Ad541180" at bounding box center [1126, 88] width 158 height 20
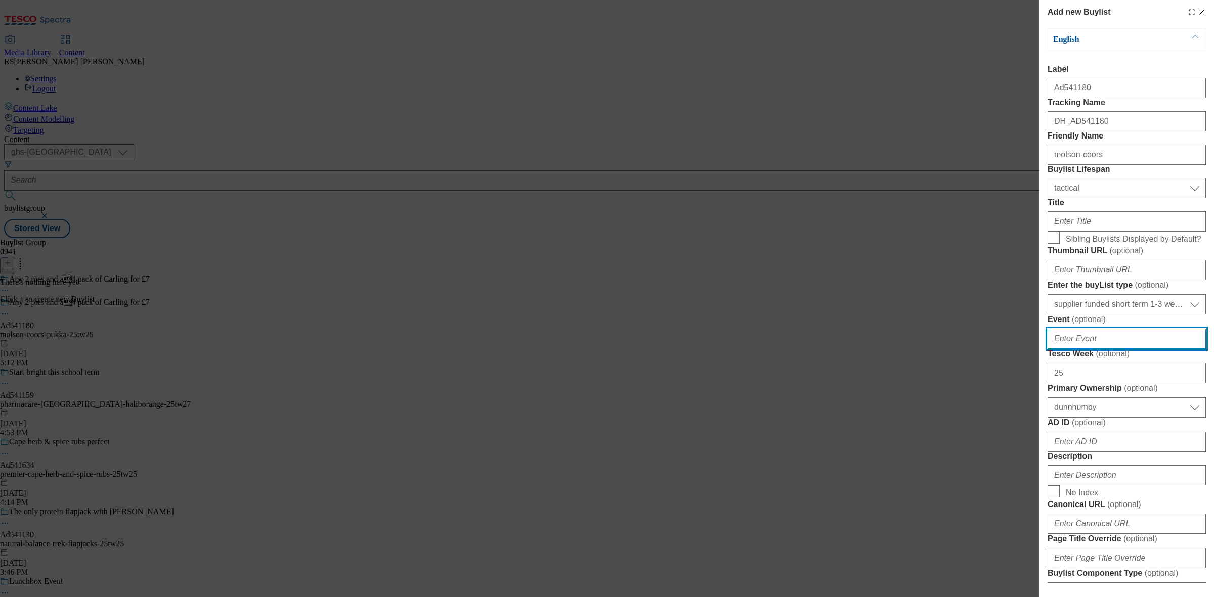
click at [1106, 349] on input "Event ( optional )" at bounding box center [1126, 339] width 158 height 20
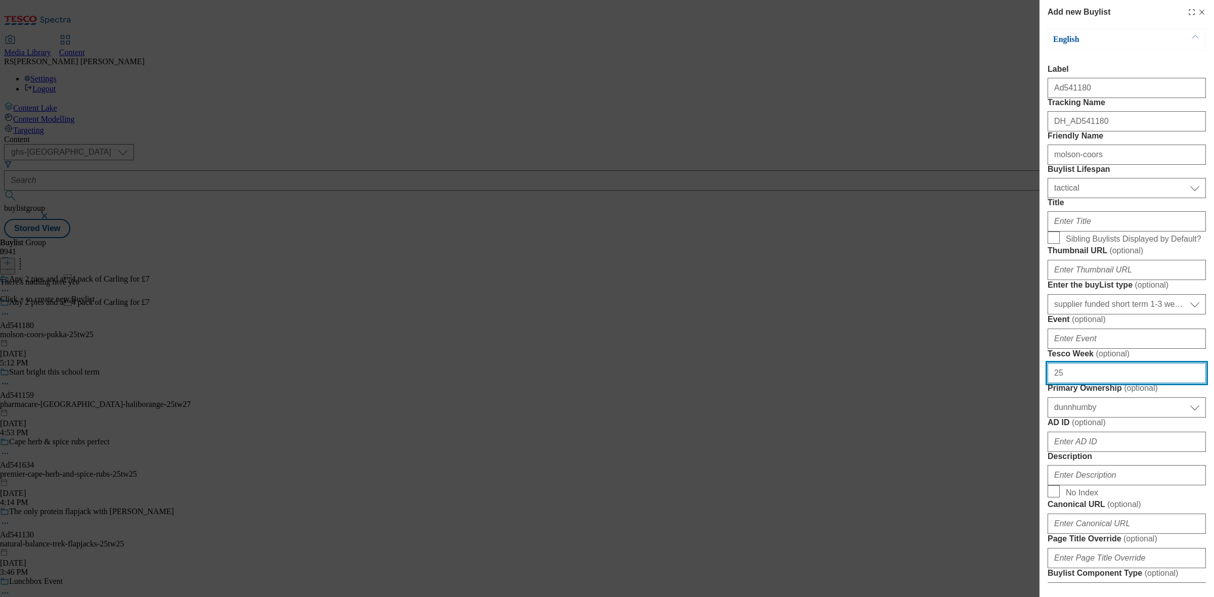
click at [1091, 383] on input "25" at bounding box center [1126, 373] width 158 height 20
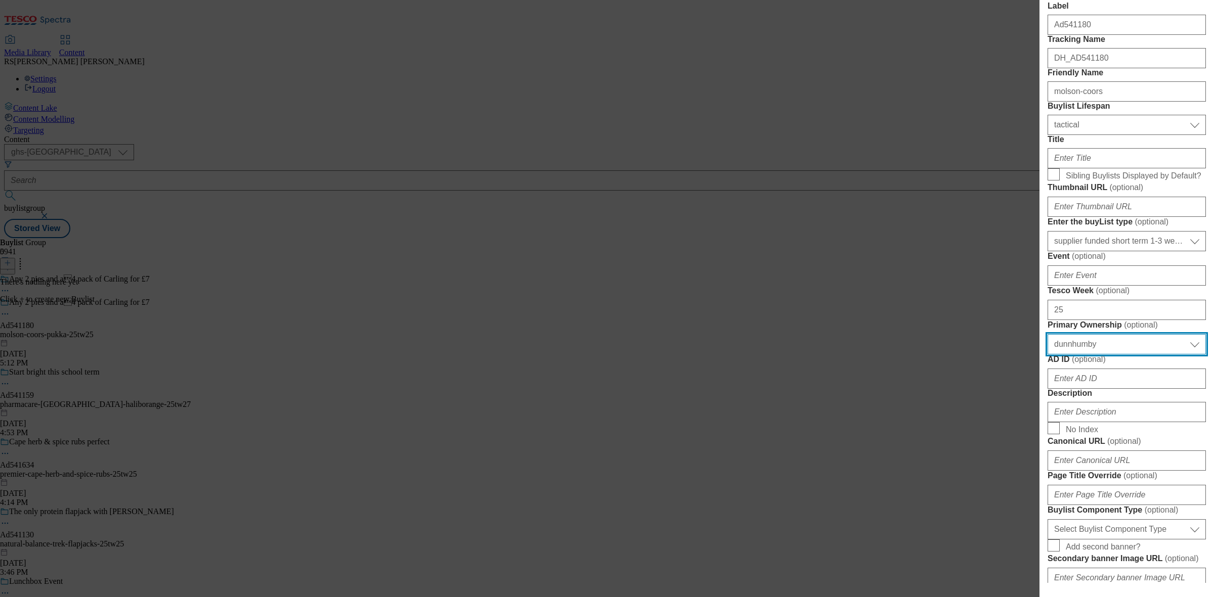
click at [1090, 354] on select "Select Primary Ownership [PERSON_NAME]" at bounding box center [1126, 344] width 158 height 20
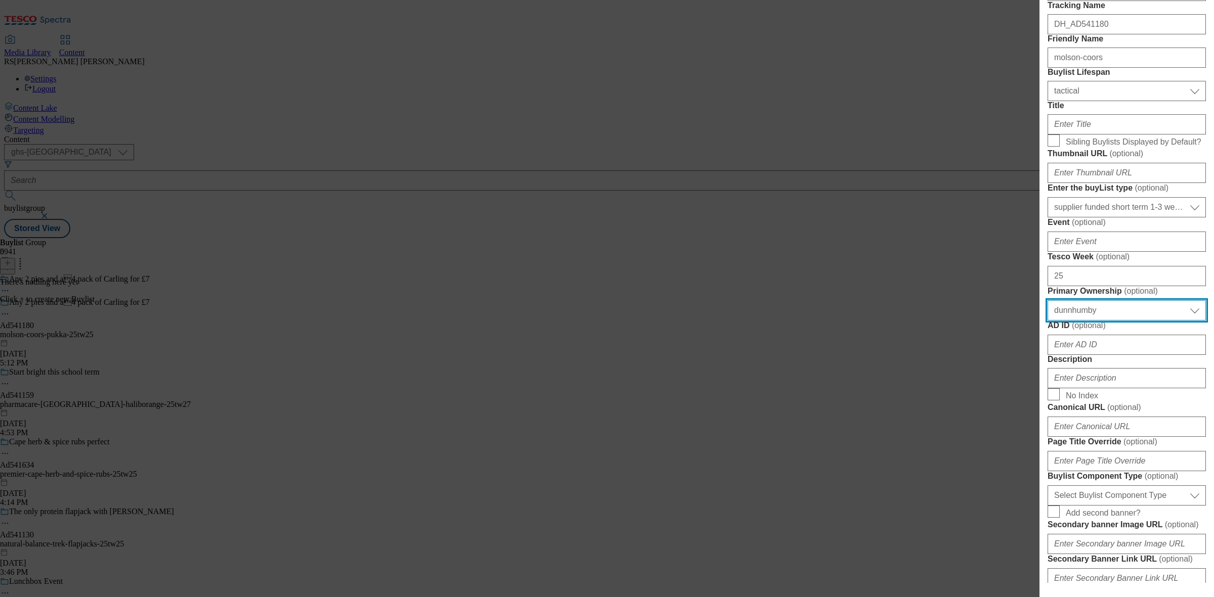
scroll to position [126, 0]
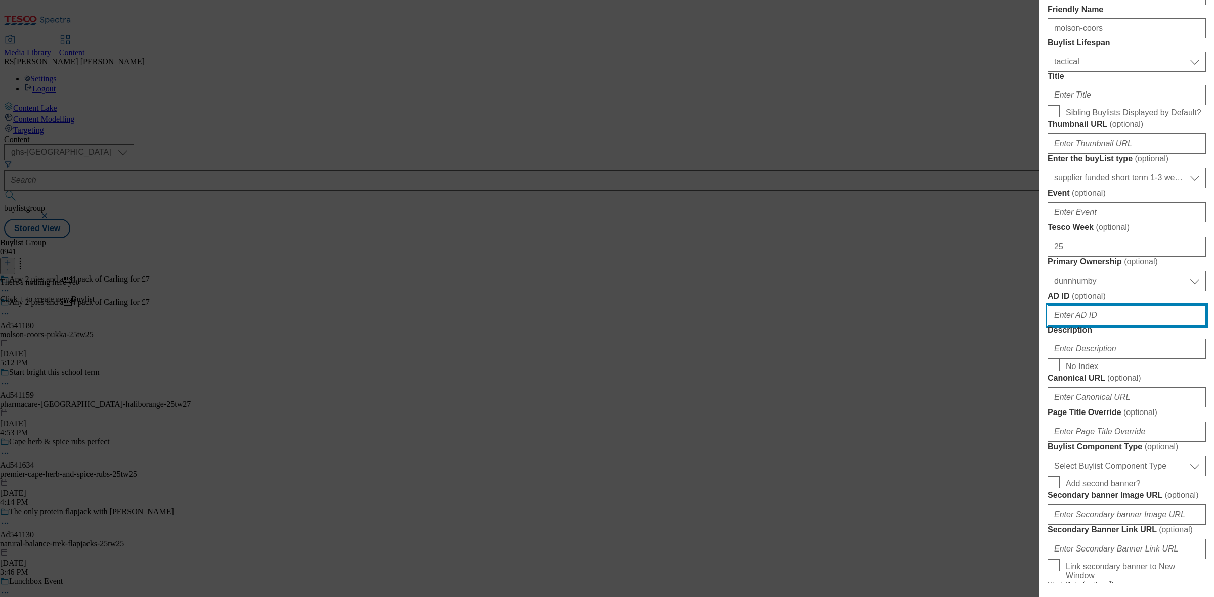
click at [1079, 326] on input "AD ID ( optional )" at bounding box center [1126, 315] width 158 height 20
paste input "541180"
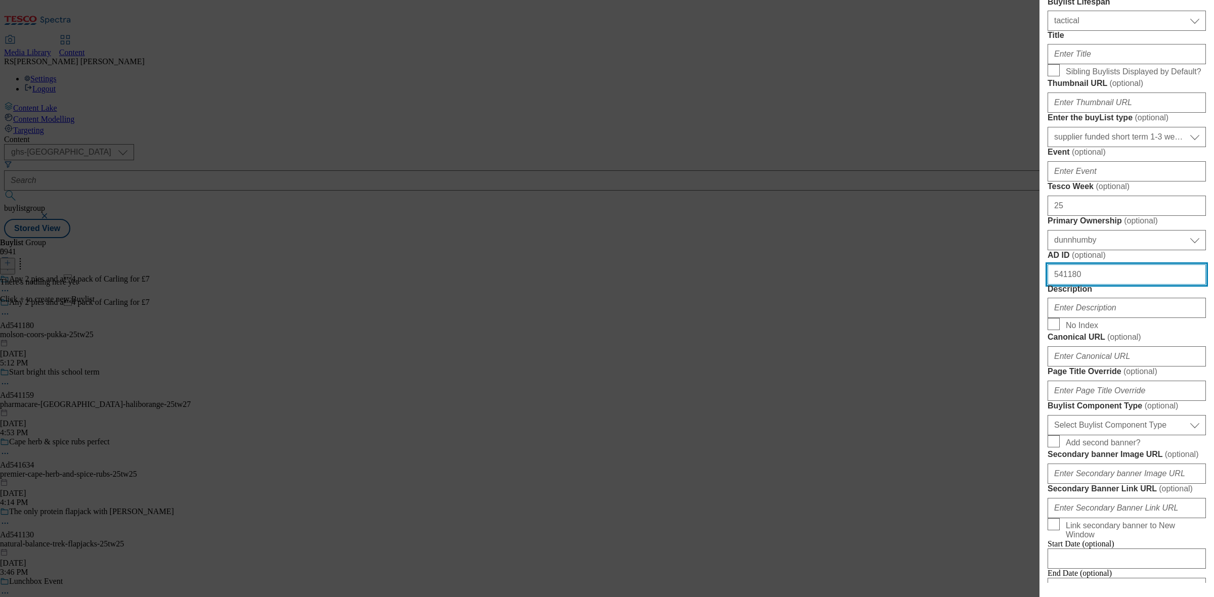
scroll to position [190, 0]
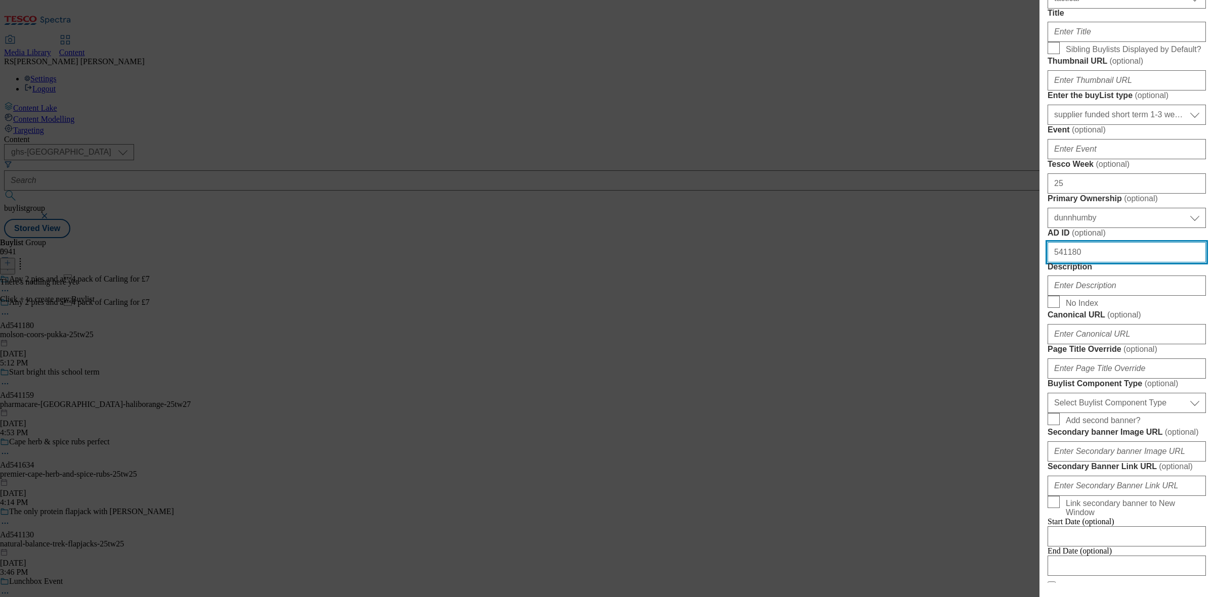
type input "541180"
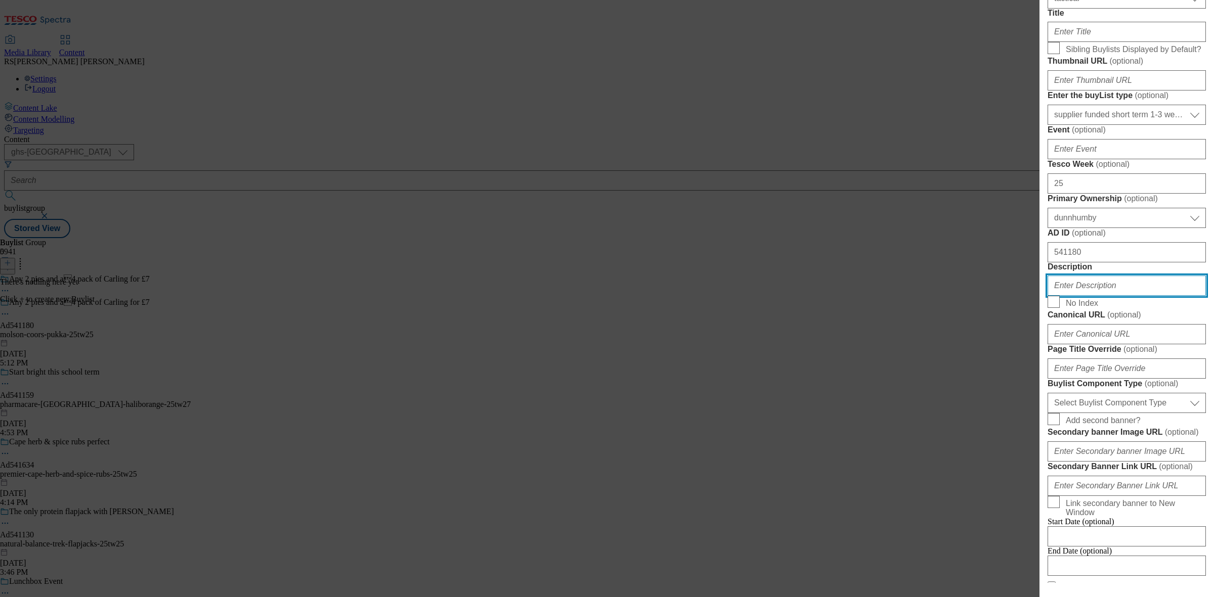
click at [1097, 296] on input "Description" at bounding box center [1126, 286] width 158 height 20
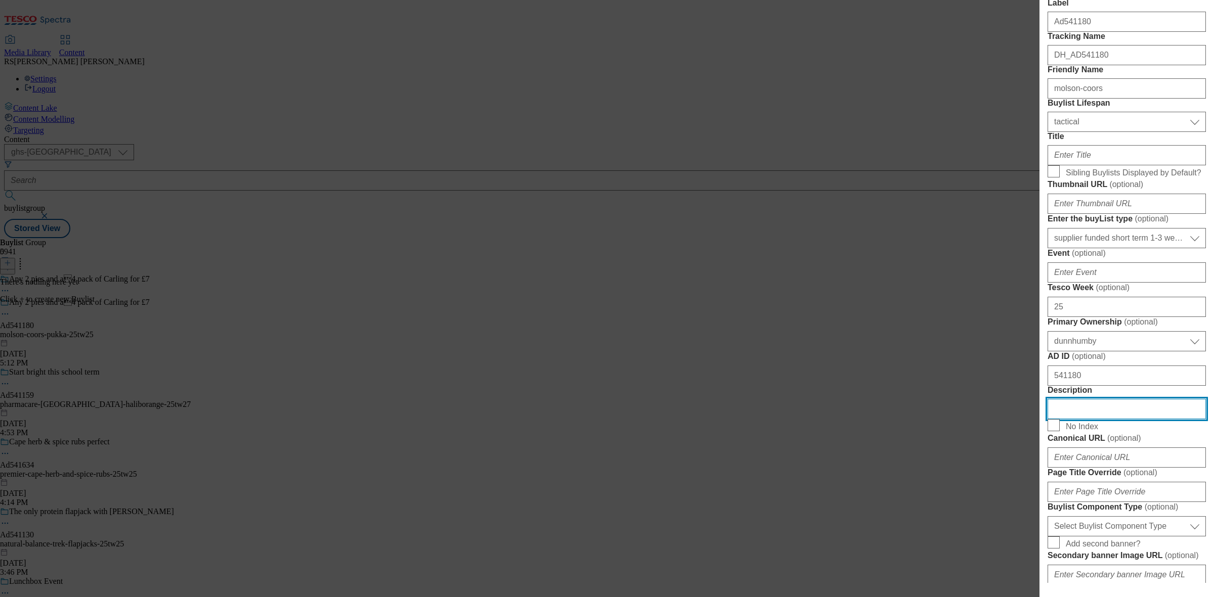
scroll to position [63, 0]
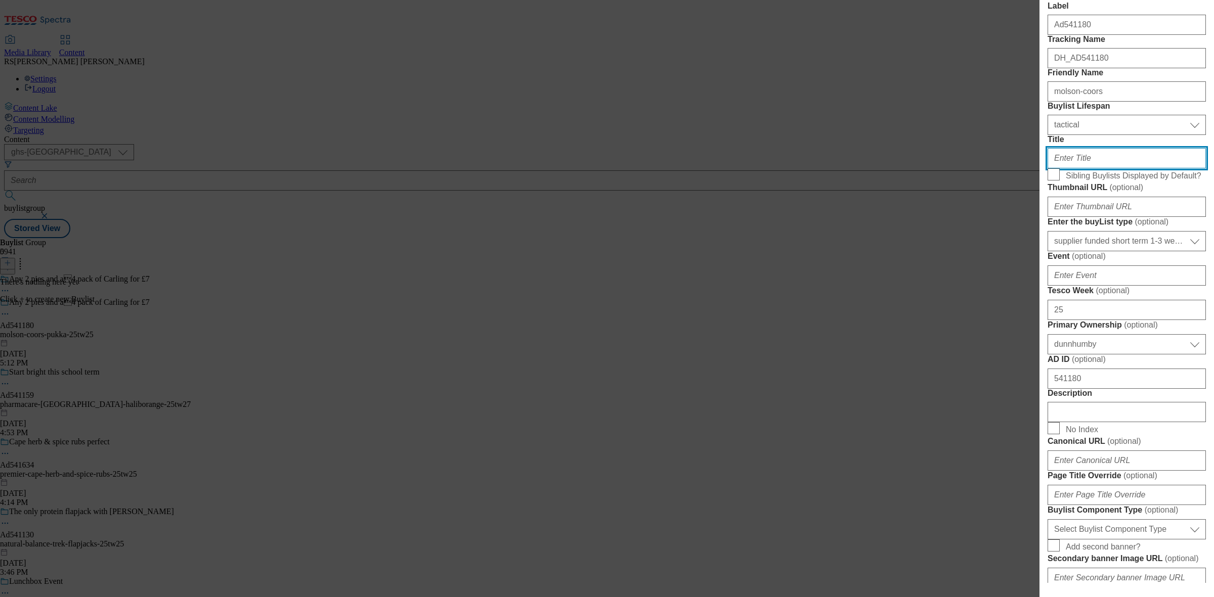
click at [1090, 168] on input "Title" at bounding box center [1126, 158] width 158 height 20
click at [1204, 444] on div "Add new Buylist English Label Ad541180 Tracking Name DH_AD541180 Friendly Name …" at bounding box center [1126, 291] width 174 height 583
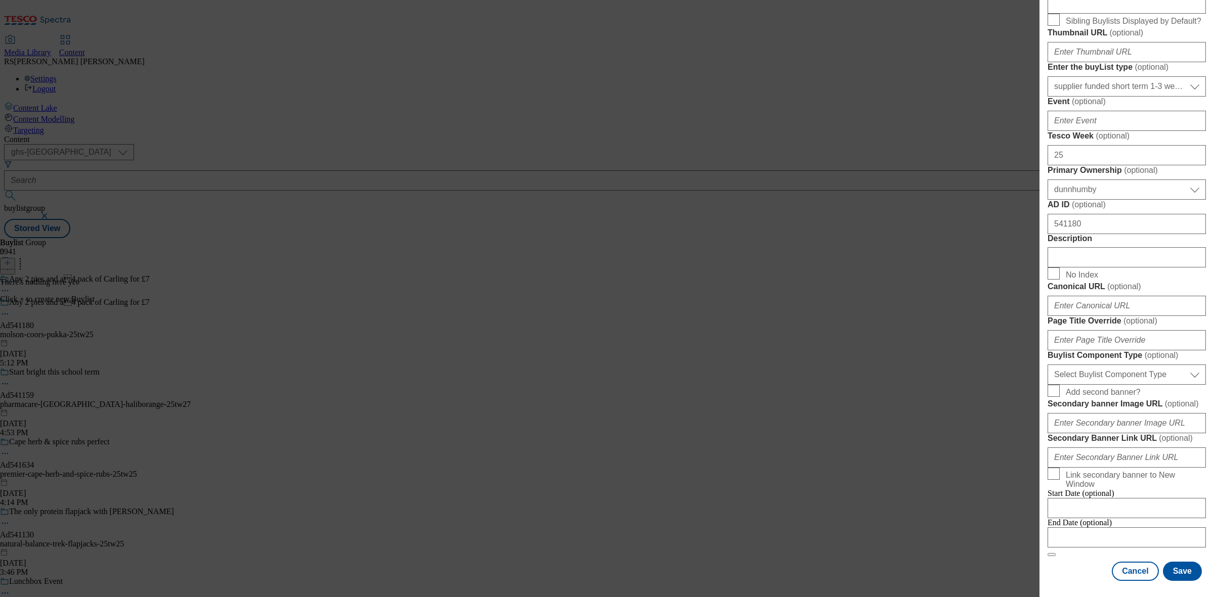
scroll to position [569, 0]
click at [1128, 365] on select "Select Buylist Component Type Banner Competition Header Meal" at bounding box center [1126, 375] width 158 height 20
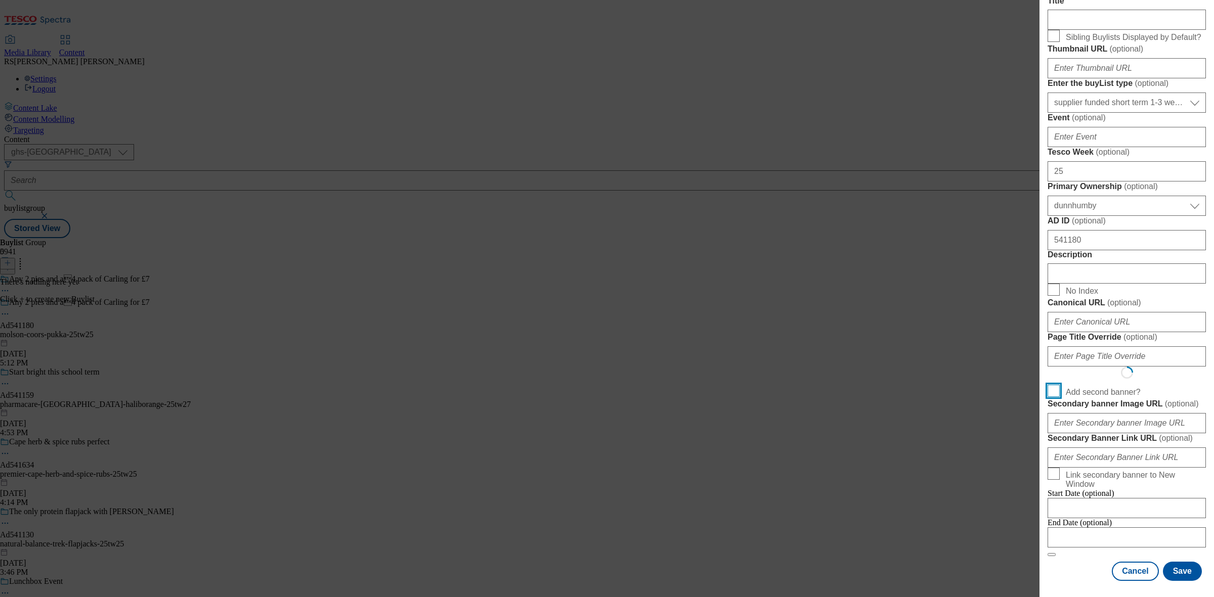
scroll to position [562, 0]
select select "Banner"
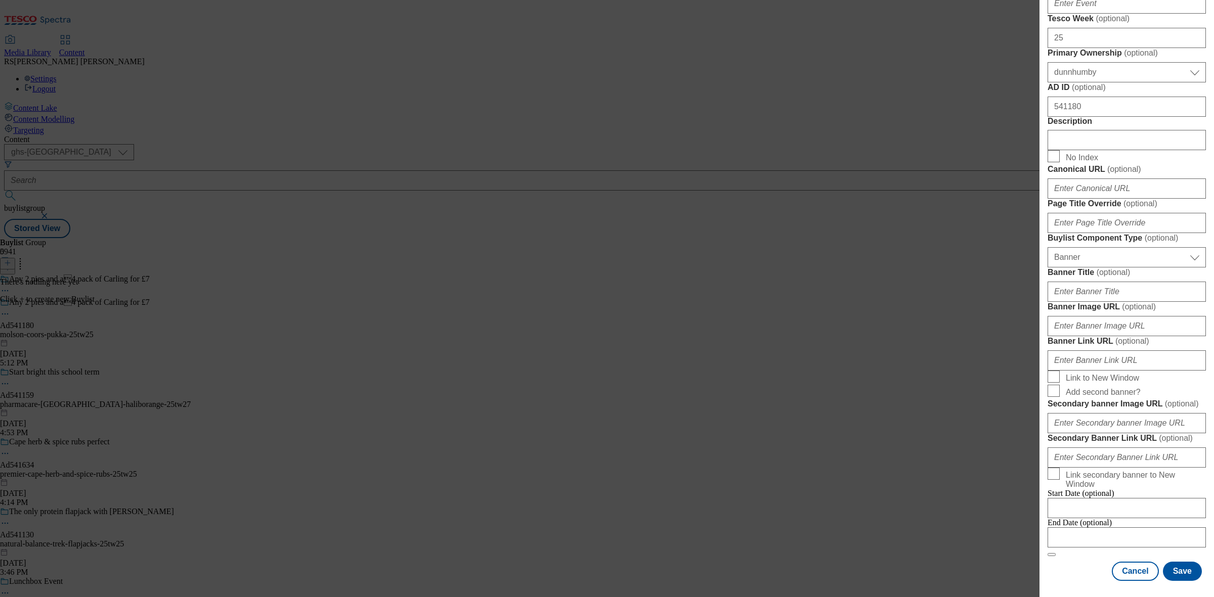
scroll to position [775, 0]
click at [1087, 527] on input "Modal" at bounding box center [1126, 537] width 158 height 20
select select "2025"
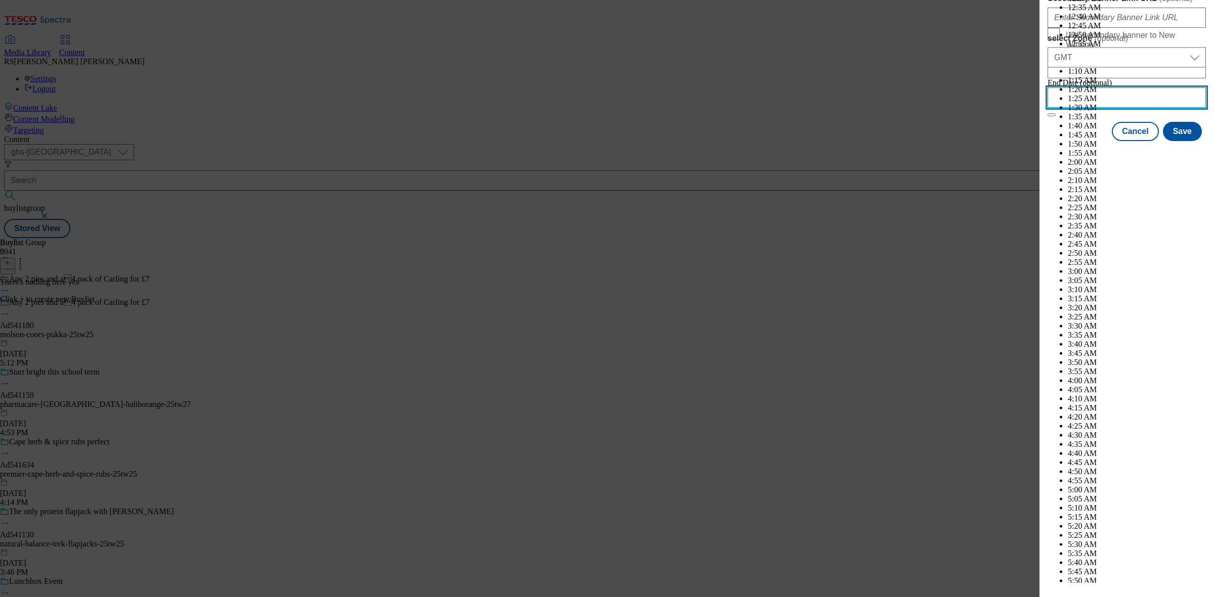
scroll to position [3892, 0]
click at [1138, 108] on input "select Zone ( optional )" at bounding box center [1126, 97] width 158 height 20
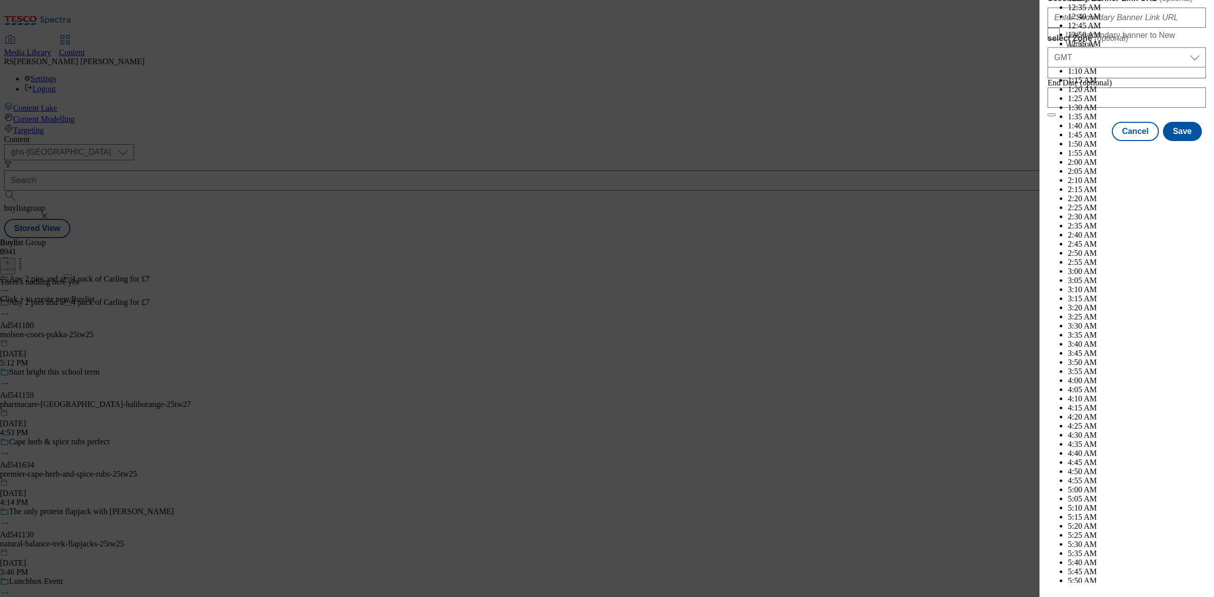
select select "November"
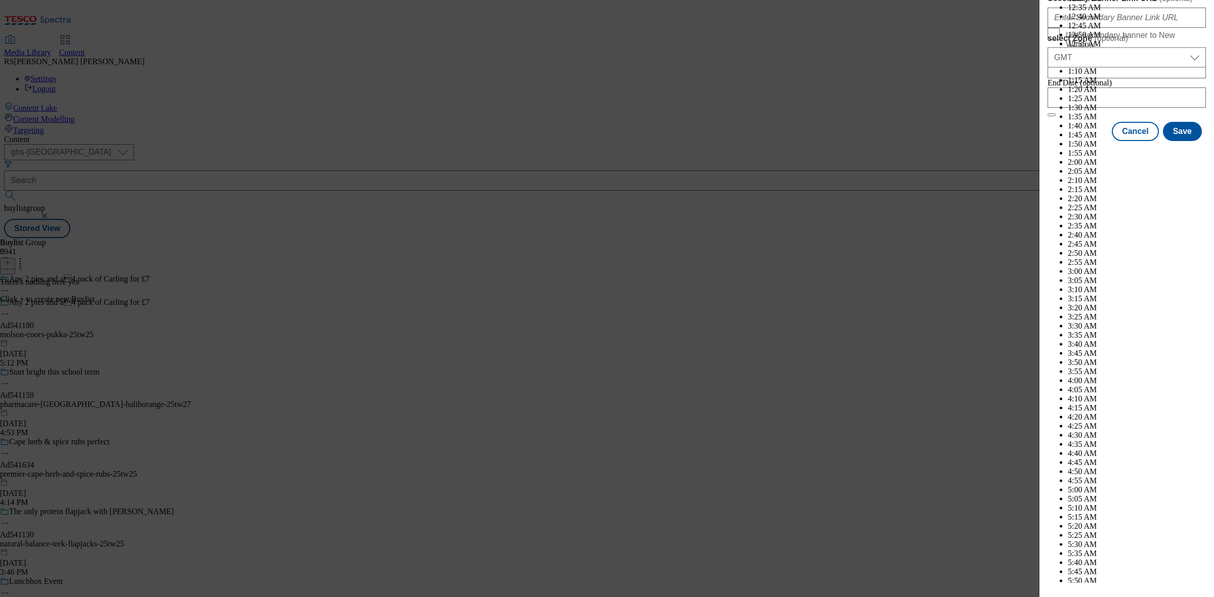
click at [1101, 117] on div "End Date (optional) [DATE] 18:30:00 GMT [DATE] 2024 2025 2026 2027 2028 2029 20…" at bounding box center [1126, 97] width 158 height 38
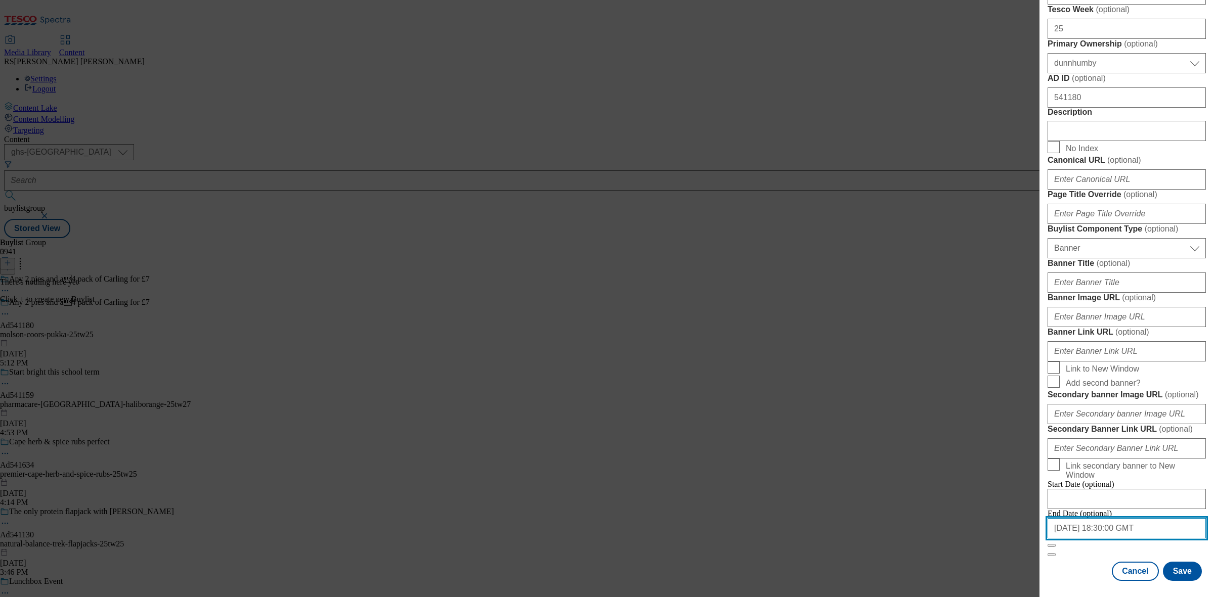
click at [1105, 525] on input "[DATE] 18:30:00 GMT" at bounding box center [1126, 528] width 158 height 20
select select "2025"
select select "November"
click at [1179, 565] on button "Save" at bounding box center [1182, 571] width 39 height 19
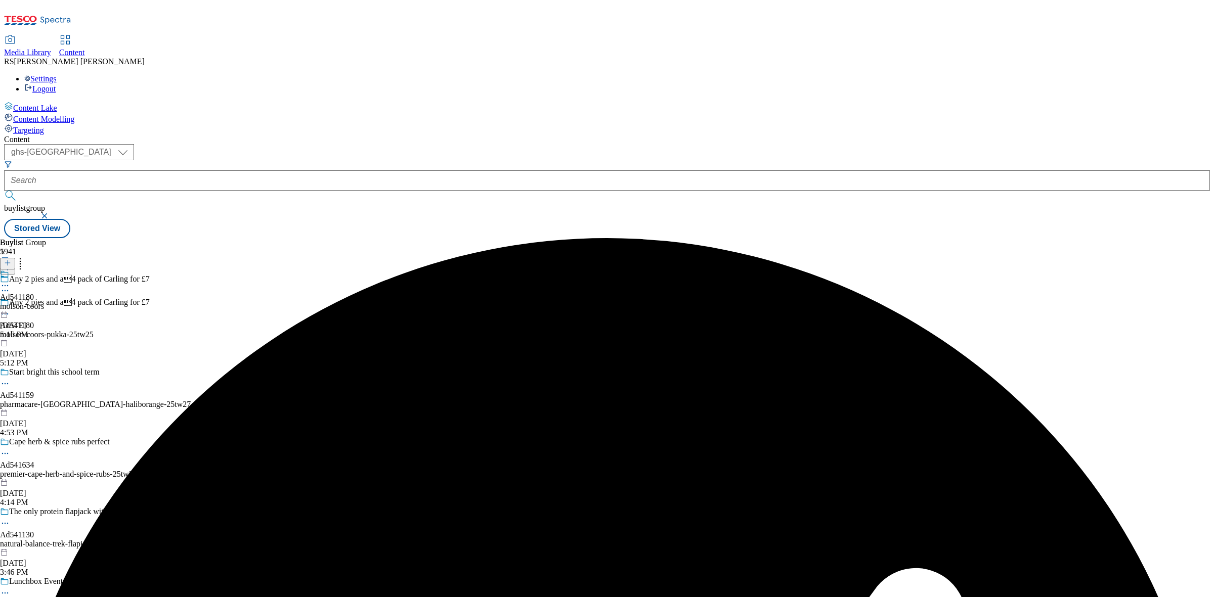
click at [44, 270] on div "Ad541180 molson-coors [DATE] 5:16 PM" at bounding box center [22, 305] width 44 height 70
click at [11, 259] on icon at bounding box center [7, 262] width 7 height 7
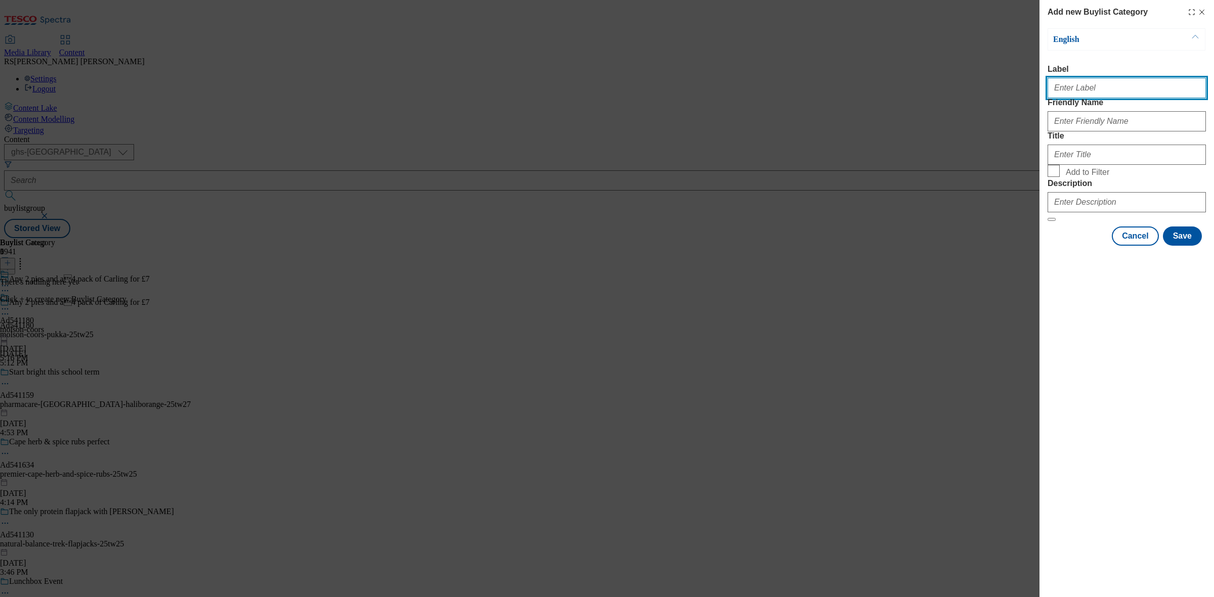
click at [1117, 81] on input "Label" at bounding box center [1126, 88] width 158 height 20
paste input "Ad541180_Pukka"
drag, startPoint x: 1101, startPoint y: 92, endPoint x: 1080, endPoint y: 94, distance: 21.3
click at [1080, 94] on input "Ad541180_Pukka" at bounding box center [1126, 88] width 158 height 20
type input "Ad541180"
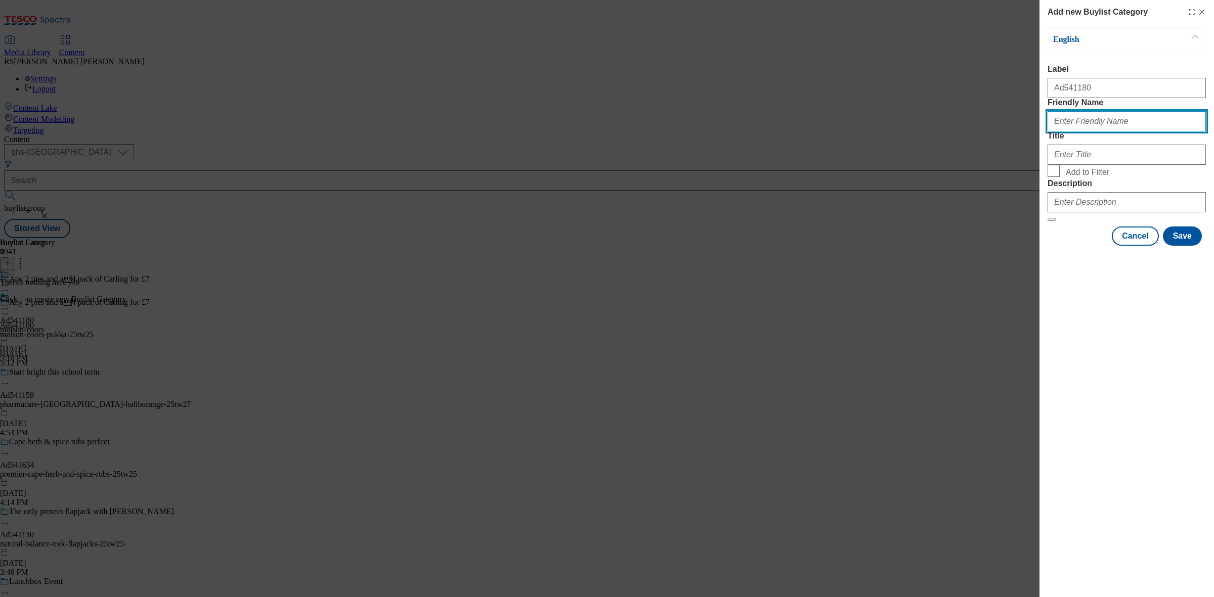
click at [1114, 131] on input "Friendly Name" at bounding box center [1126, 121] width 158 height 20
click at [1080, 131] on input "Friendly Name" at bounding box center [1126, 121] width 158 height 20
paste input "molson-coors-pukka"
type input "molson-coors-pukka"
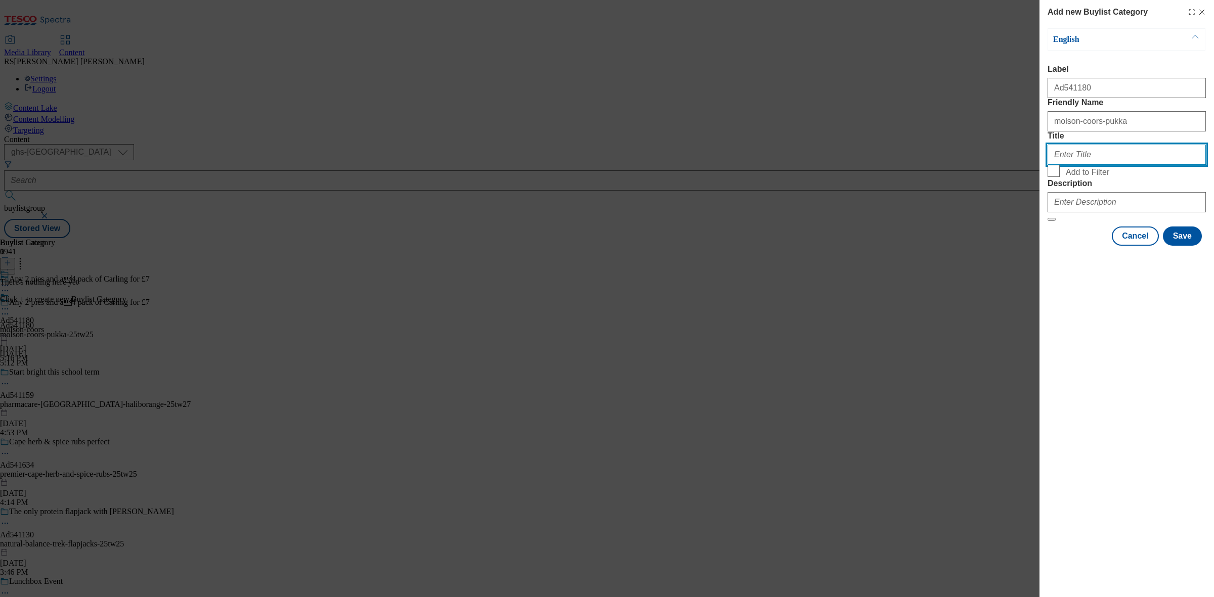
click at [1086, 165] on input "Title" at bounding box center [1126, 155] width 158 height 20
click at [1090, 165] on input "Title" at bounding box center [1126, 155] width 158 height 20
paste input "Molson Coors"
type input "Molson Coors"
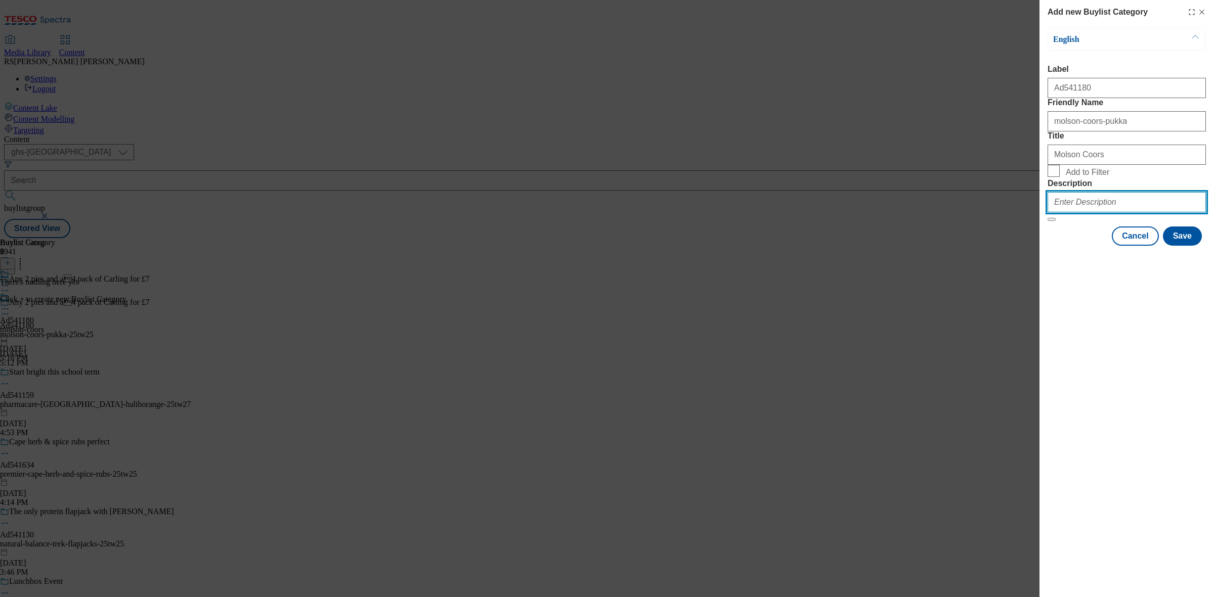
click at [1108, 212] on input "Description" at bounding box center [1126, 202] width 158 height 20
click at [1116, 165] on div "Molson Coors" at bounding box center [1126, 153] width 158 height 24
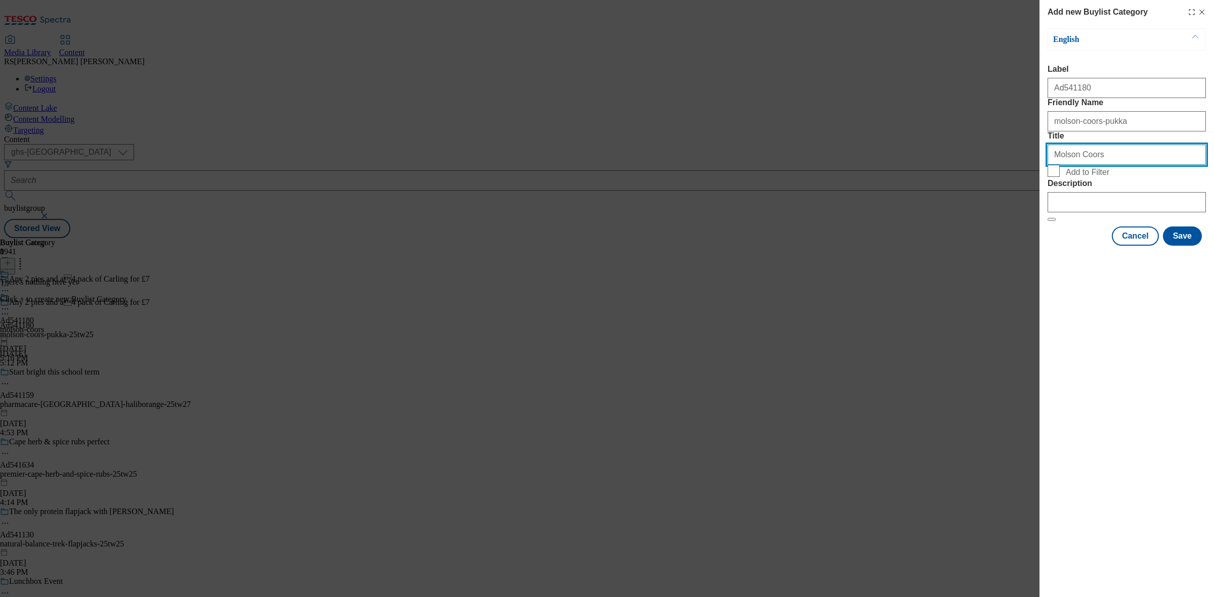
click at [1118, 165] on input "Molson Coors" at bounding box center [1126, 155] width 158 height 20
click at [1185, 246] on button "Save" at bounding box center [1182, 236] width 39 height 19
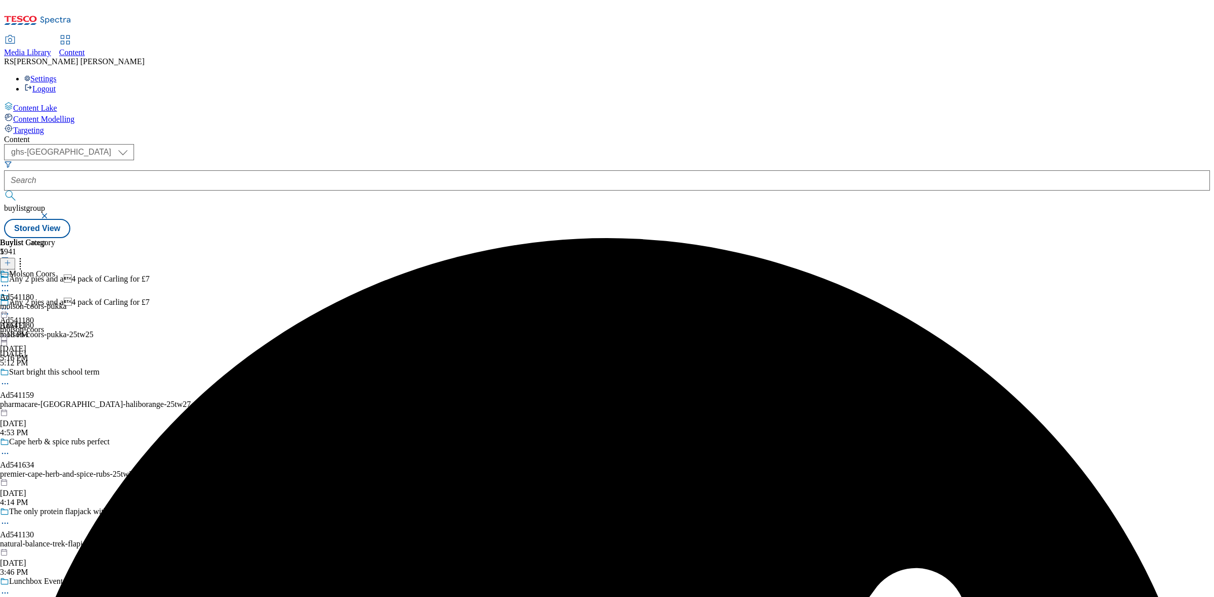
click at [872, 238] on div "Buylist Group 5941 Any 2 pies and a4 pack of Carling for £7 Any 2 pies and a4…" at bounding box center [607, 238] width 1206 height 0
click at [67, 270] on div "Molson Coors Ad541180 molson-coors-pukka [DATE] 5:18 PM" at bounding box center [33, 305] width 67 height 70
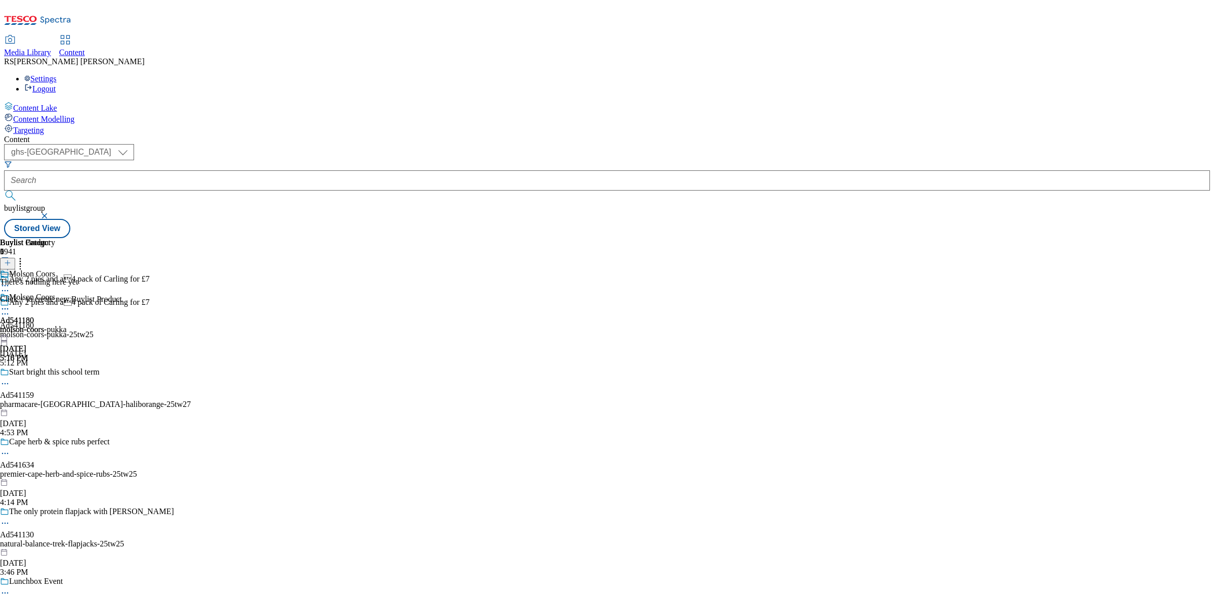
click at [15, 258] on button at bounding box center [7, 264] width 15 height 12
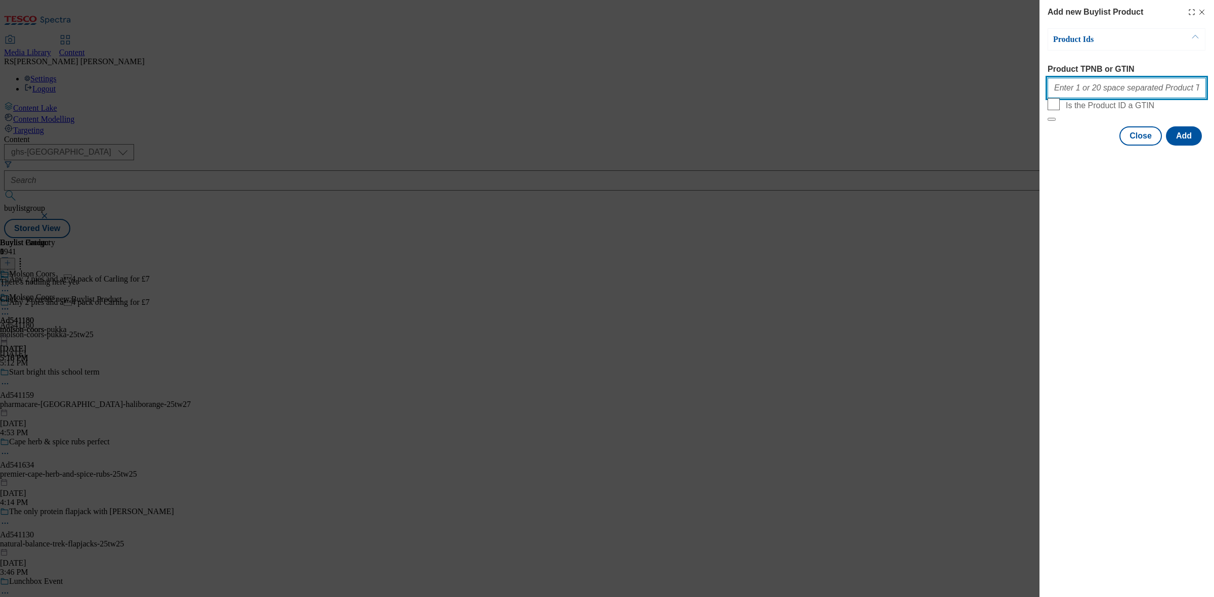
click at [1105, 95] on input "Product TPNB or GTIN" at bounding box center [1126, 88] width 158 height 20
paste input "64602596 87176102 87798466, 64602596 87176102 87798466, 64602596 87176102 87798…"
type input "64602596 87176102 87798466, 64602596 87176102 87798466, 64602596 87176102 87798…"
click at [1185, 146] on button "Add" at bounding box center [1184, 135] width 36 height 19
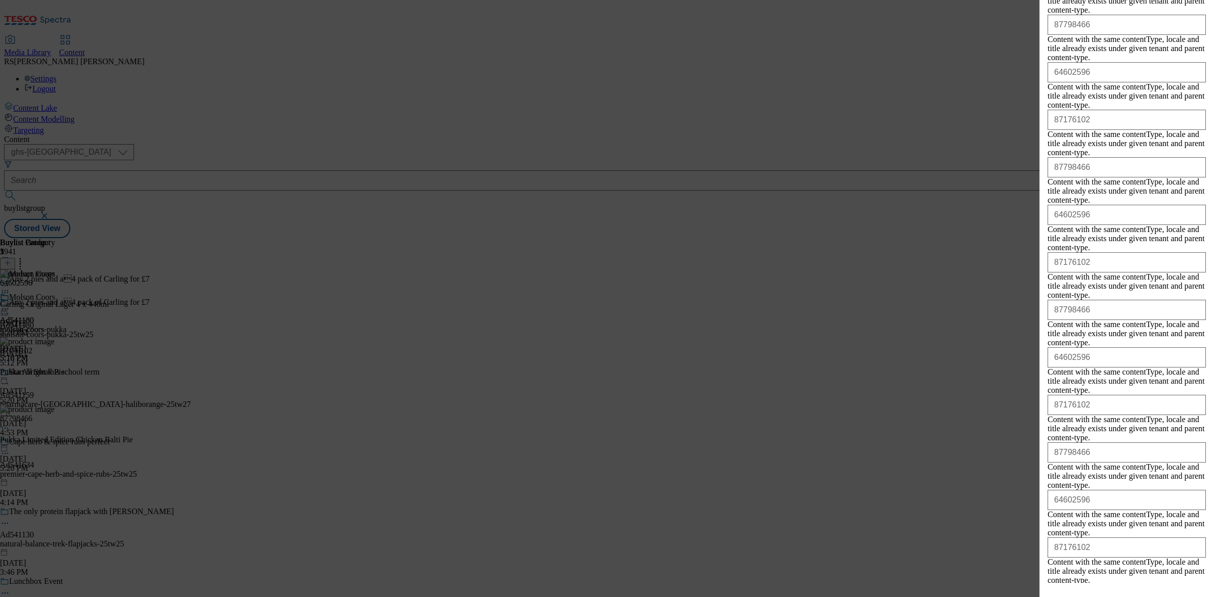
scroll to position [5548, 0]
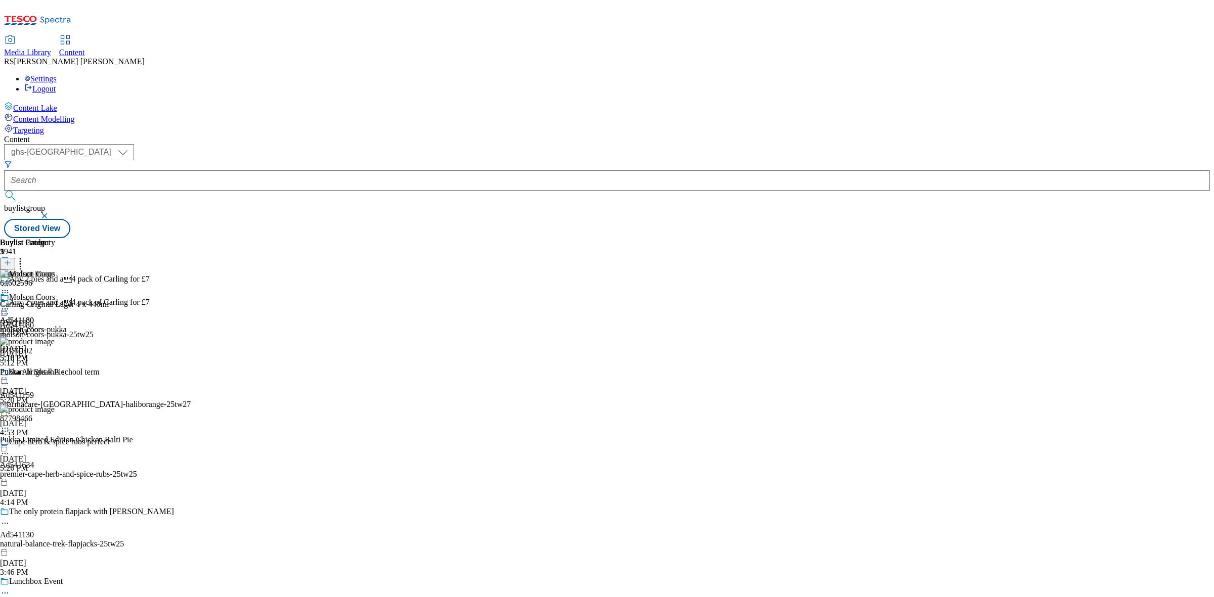
scroll to position [0, 0]
click at [929, 238] on div "Buylist Group 5941 Any 2 pies and a4 pack of Carling for £7 Any 2 pies and a4…" at bounding box center [607, 238] width 1206 height 0
drag, startPoint x: 775, startPoint y: 175, endPoint x: 550, endPoint y: 164, distance: 225.8
click at [55, 293] on span "Molson Coors" at bounding box center [32, 298] width 46 height 11
drag, startPoint x: 550, startPoint y: 168, endPoint x: 509, endPoint y: 173, distance: 40.8
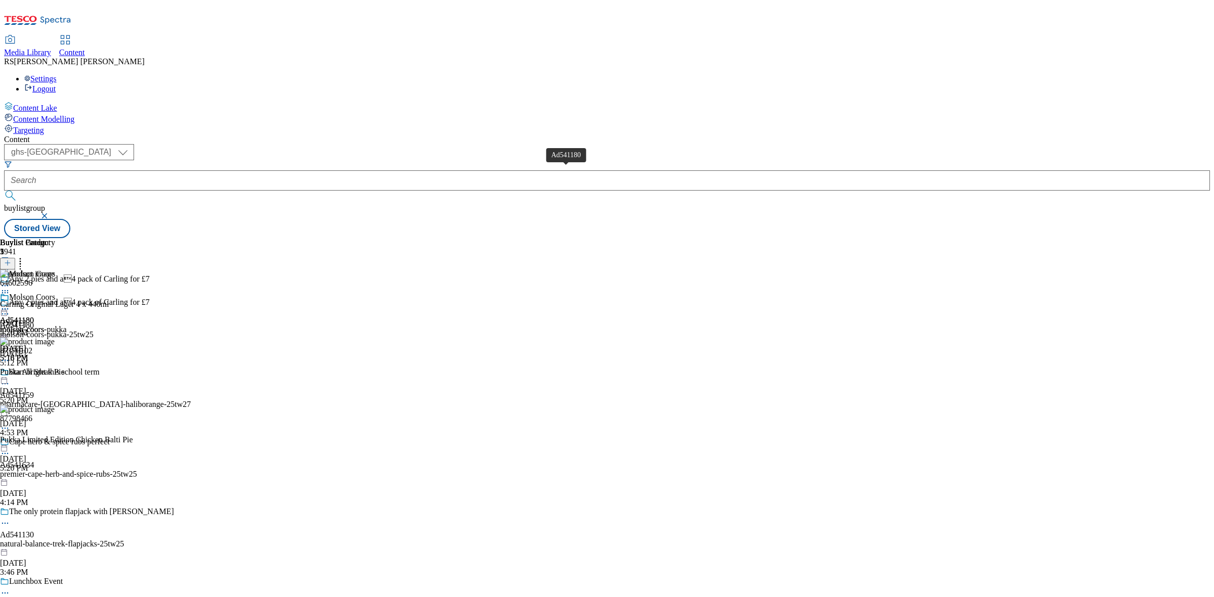
click at [67, 293] on div "Molson Coors Ad541180 molson-coors-pukka [DATE] 5:18 PM" at bounding box center [33, 328] width 67 height 70
click at [10, 304] on icon at bounding box center [5, 309] width 10 height 10
click at [55, 373] on span "Preview" at bounding box center [43, 377] width 24 height 8
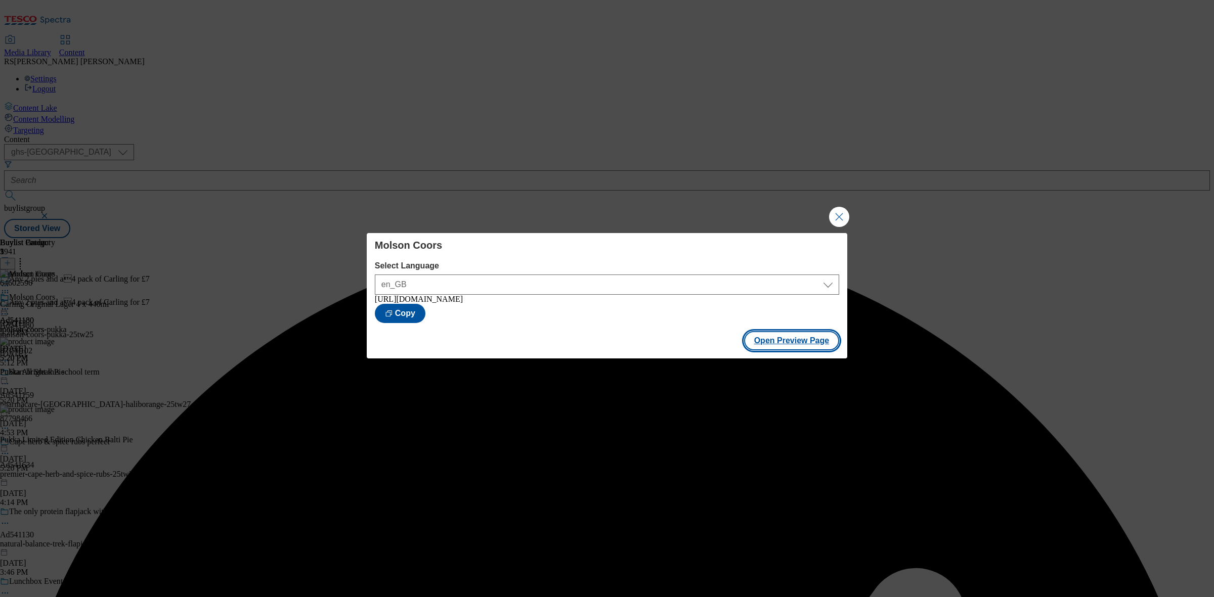
click at [800, 342] on button "Open Preview Page" at bounding box center [792, 340] width 96 height 19
click at [835, 215] on button "Close Modal" at bounding box center [839, 217] width 20 height 20
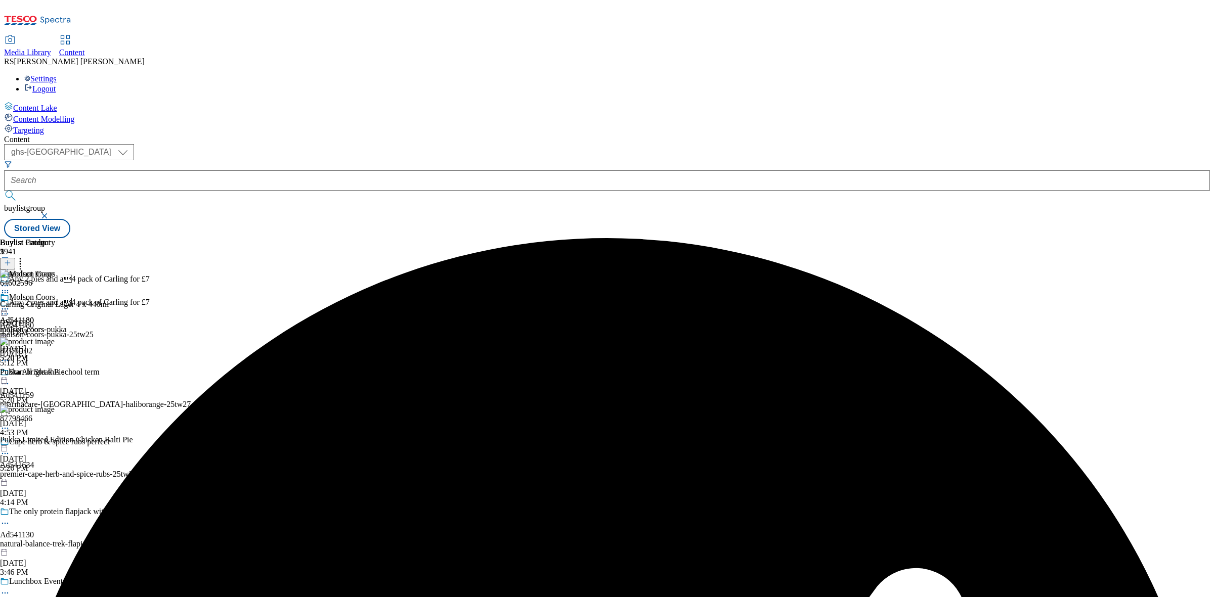
click at [191, 298] on div "Any 2 pies and a4 pack of Carling for £7 Ad541180 molson-coors-pukka-25tw25 [D…" at bounding box center [95, 333] width 191 height 70
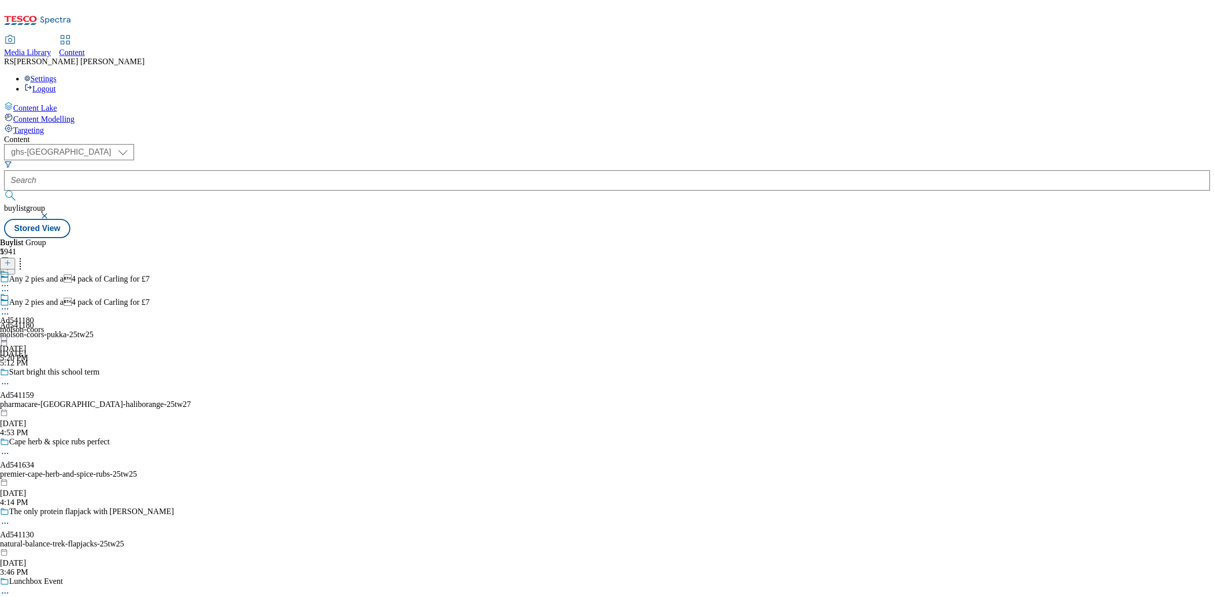
click at [9, 314] on circle at bounding box center [8, 315] width 2 height 2
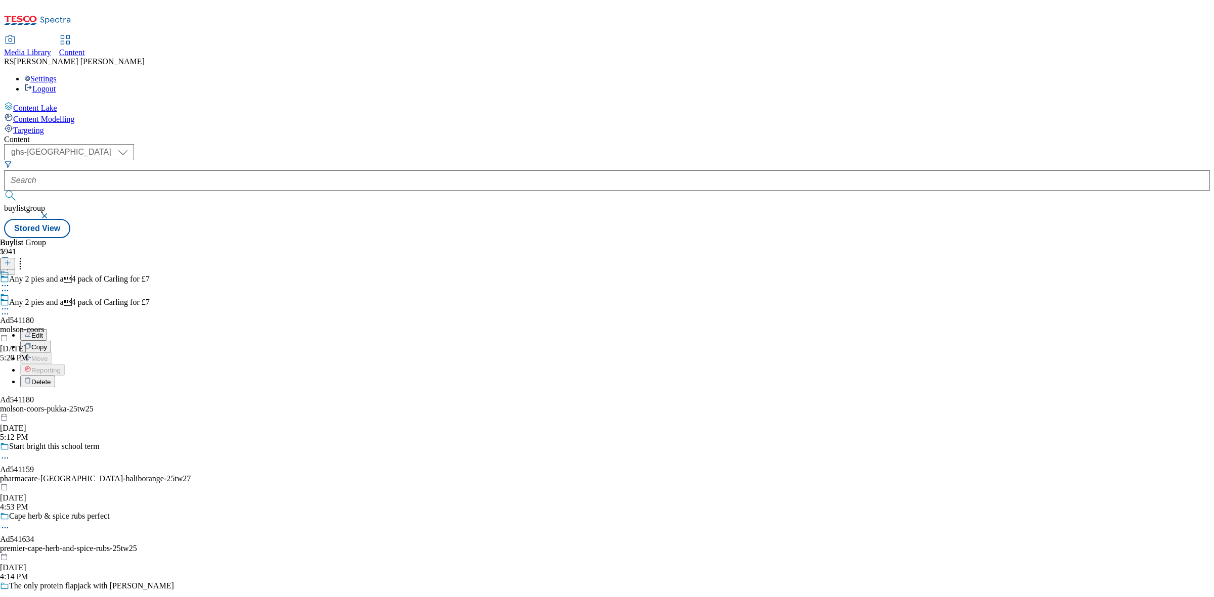
click at [47, 329] on button "Edit" at bounding box center [33, 335] width 27 height 12
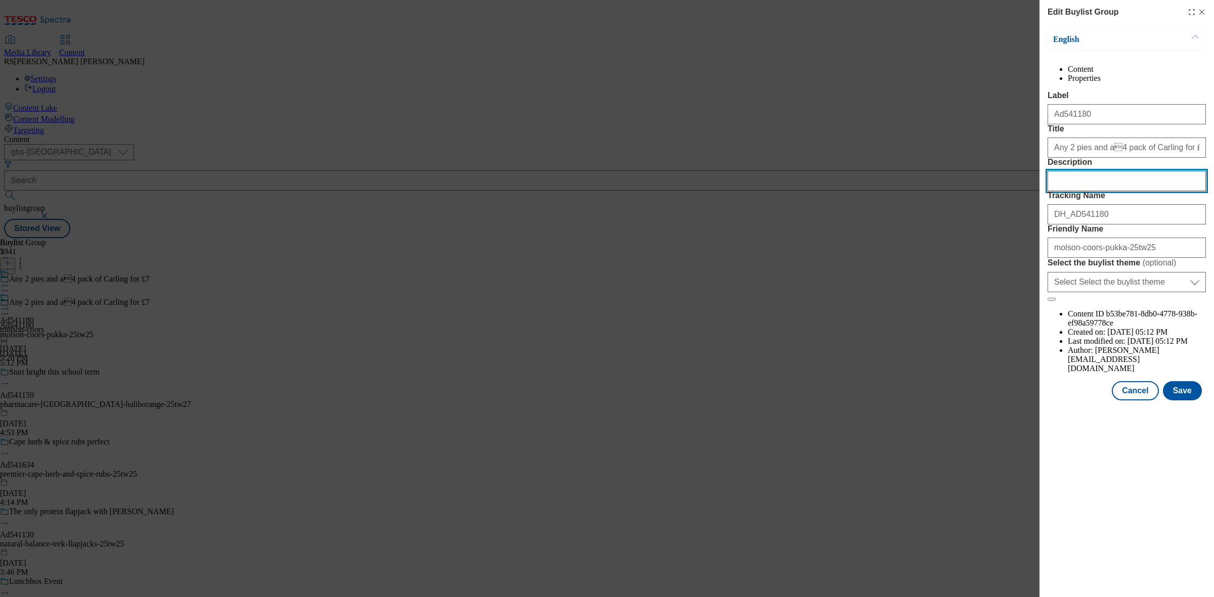
click at [1093, 191] on input "Description" at bounding box center [1126, 181] width 158 height 20
paste input "Carling Original Lager Beer Can 4 x 440ml"
type input "Carling Original Lager Beer Can 4 x 440ml"
click at [1189, 400] on button "Save" at bounding box center [1182, 390] width 39 height 19
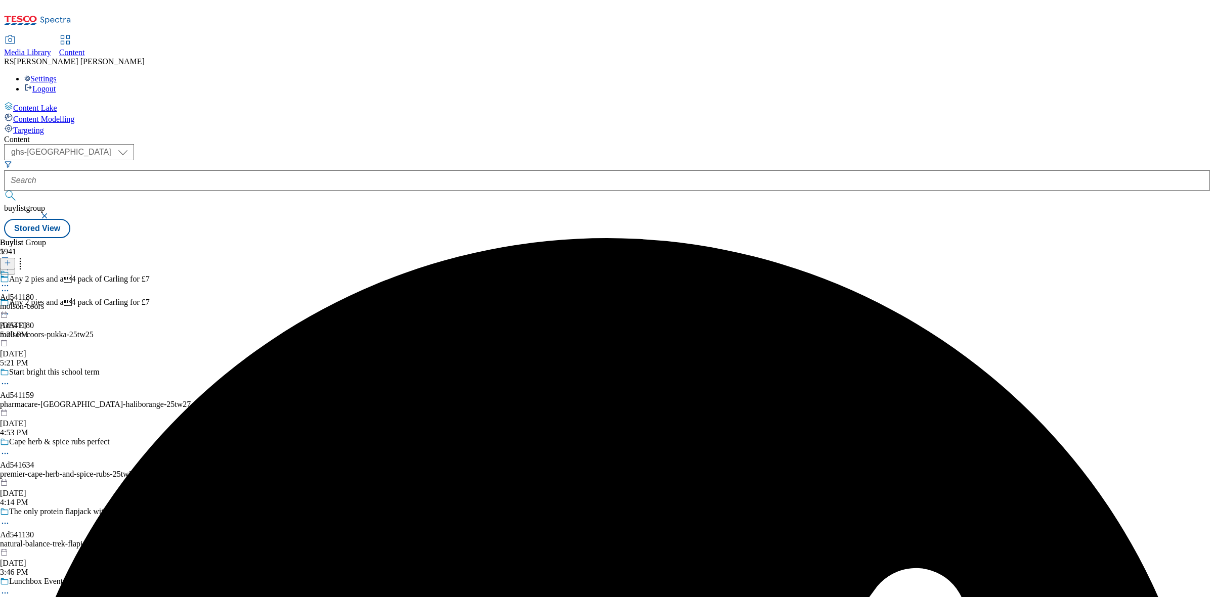
click at [10, 281] on icon at bounding box center [5, 286] width 10 height 10
click at [47, 301] on button "Edit" at bounding box center [33, 307] width 27 height 12
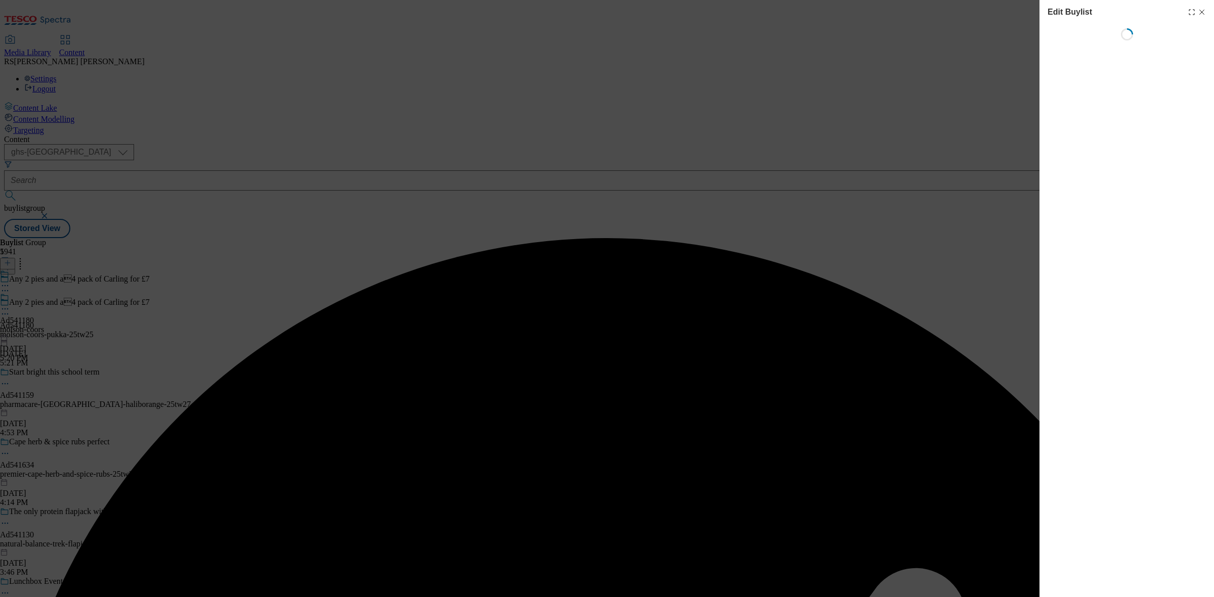
select select "tactical"
select select "supplier funded short term 1-3 weeks"
select select "dunnhumby"
select select "Banner"
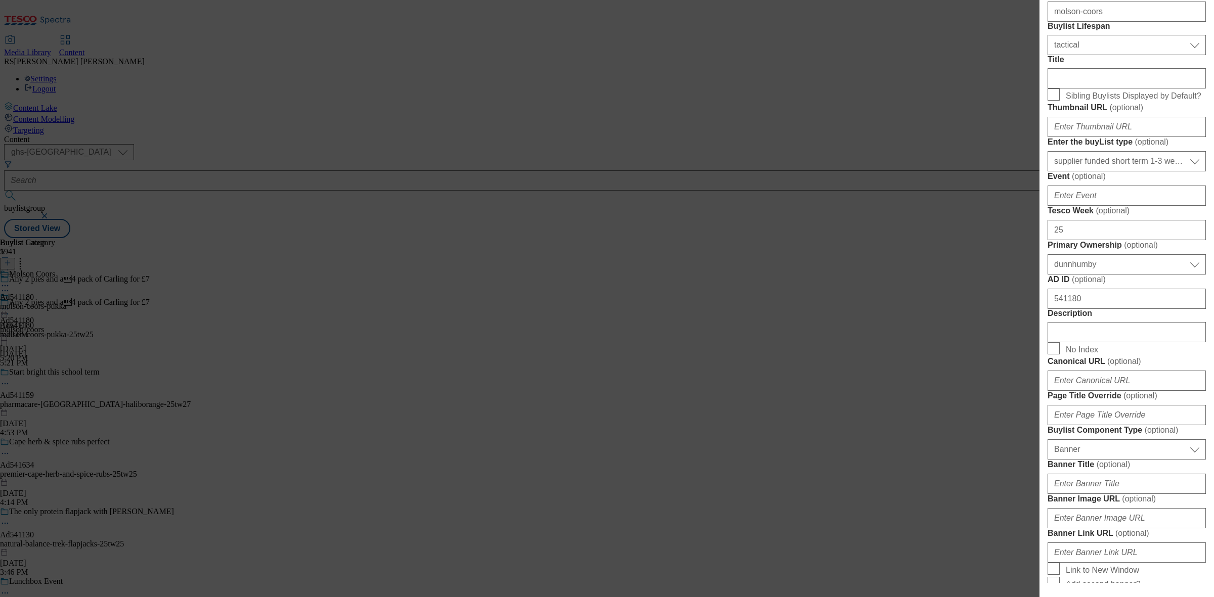
scroll to position [253, 0]
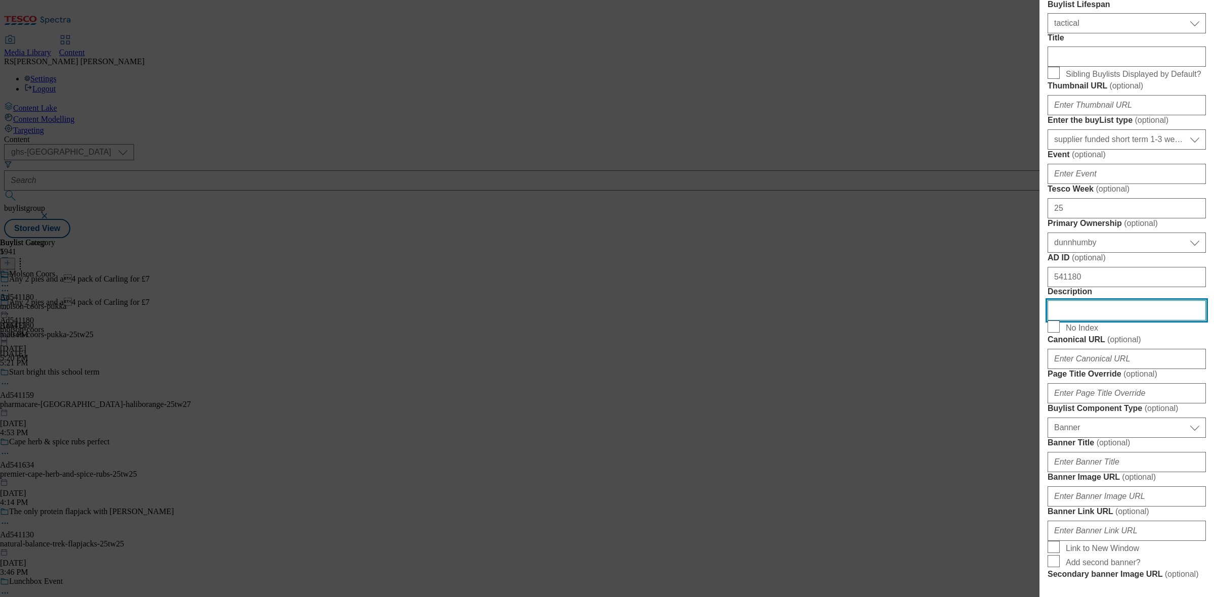
click at [1101, 321] on input "Description" at bounding box center [1126, 310] width 158 height 20
paste input "Carling Original Lager Beer Can 4 x 440ml"
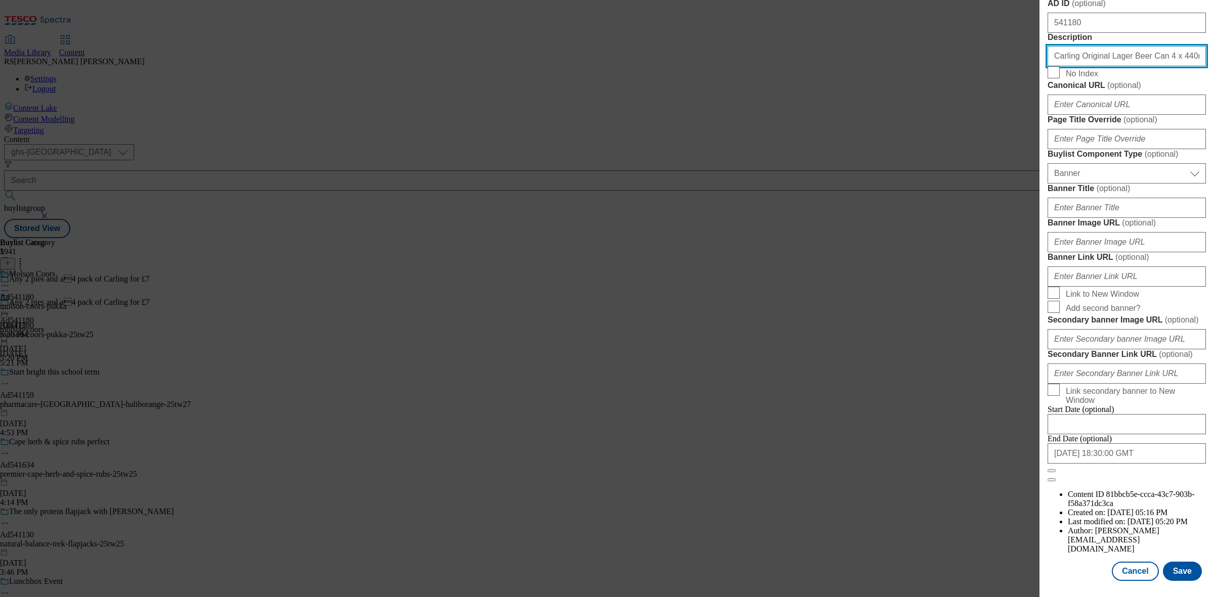
scroll to position [882, 0]
type input "Carling Original Lager Beer Can 4 x 440ml"
click at [1172, 562] on button "Save" at bounding box center [1182, 571] width 39 height 19
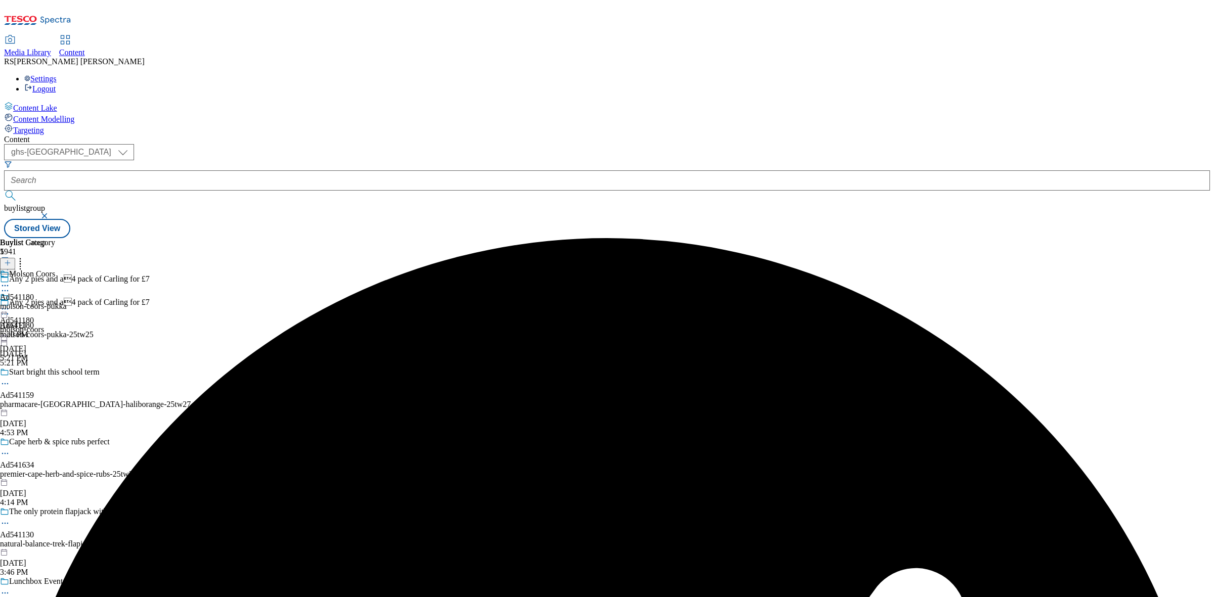
click at [10, 281] on icon at bounding box center [5, 286] width 10 height 10
click at [47, 301] on button "Edit" at bounding box center [33, 307] width 27 height 12
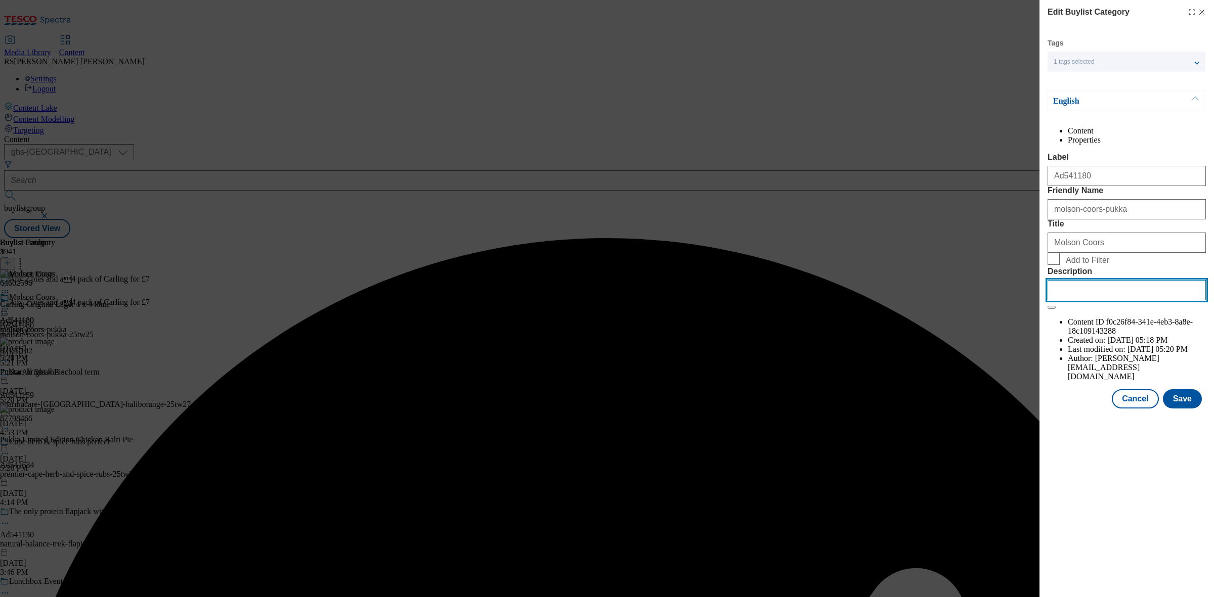
click at [1123, 300] on input "Description" at bounding box center [1126, 290] width 158 height 20
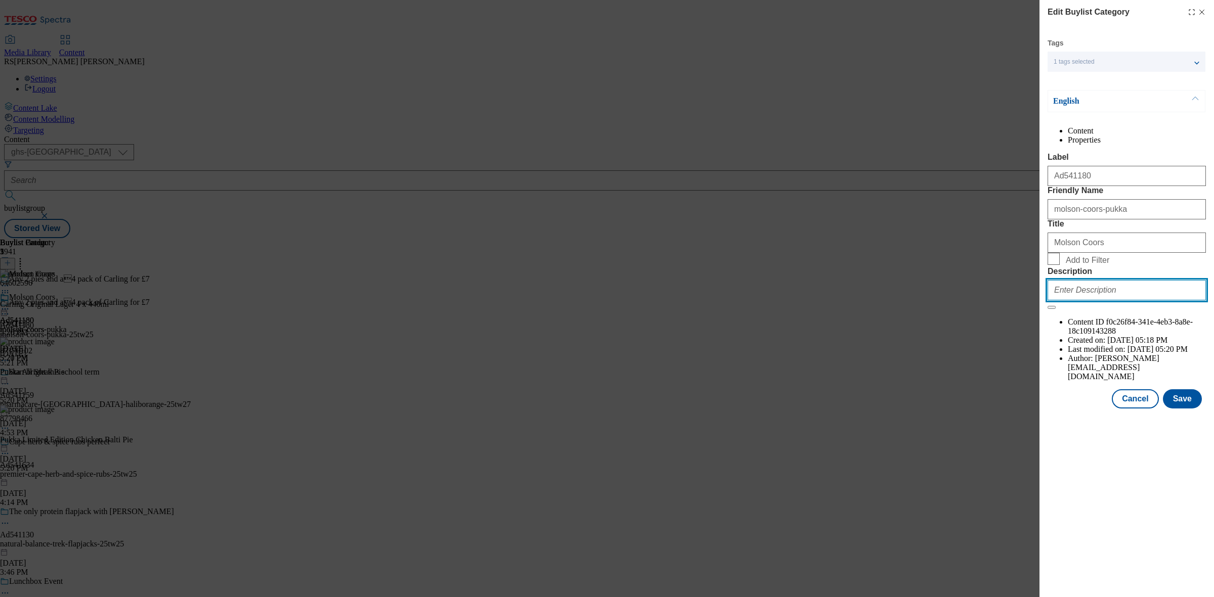
paste input "Carling Original Lager Beer Can 4 x 440ml"
type input "Carling Original Lager Beer Can 4 x 440ml"
click at [1176, 404] on div "Tags 1 tags selected buylist category English Content Properties Label Ad541180…" at bounding box center [1126, 223] width 158 height 370
click at [1189, 409] on button "Save" at bounding box center [1182, 398] width 39 height 19
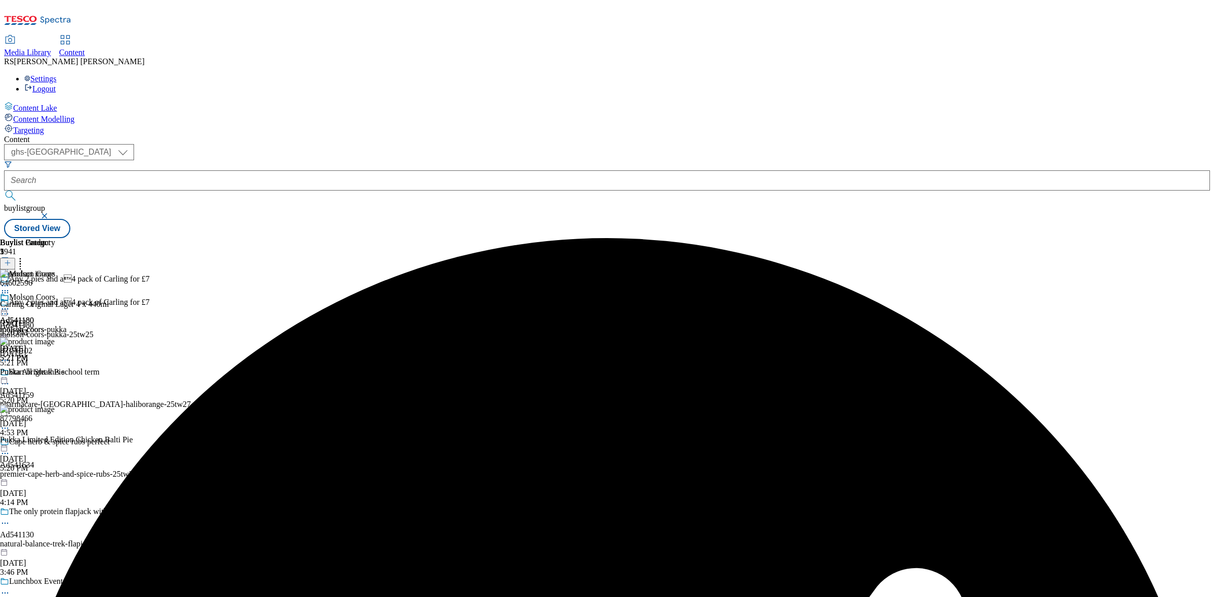
click at [975, 238] on div "Buylist Group 5941 Any 2 pies and a4 pack of Carling for £7 Any 2 pies and a4…" at bounding box center [607, 238] width 1206 height 0
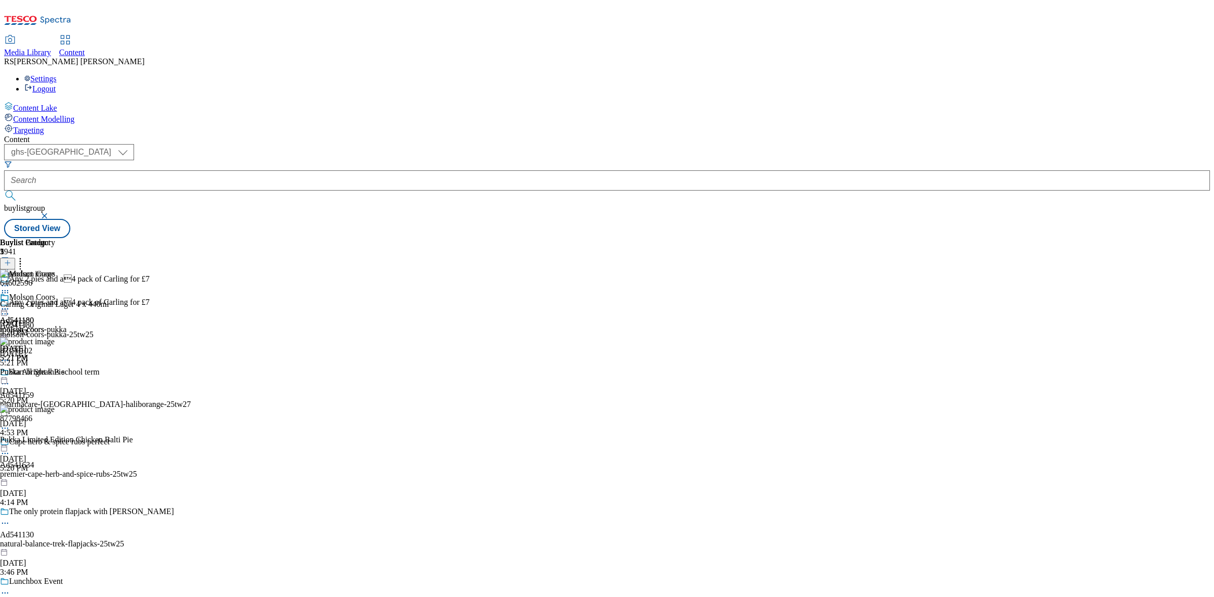
click at [946, 238] on div "Buylist Group 5941 Any 2 pies and a4 pack of Carling for £7 Any 2 pies and a4…" at bounding box center [607, 238] width 1206 height 0
click at [10, 304] on icon at bounding box center [5, 309] width 10 height 10
click at [59, 371] on button "Preview" at bounding box center [39, 377] width 39 height 12
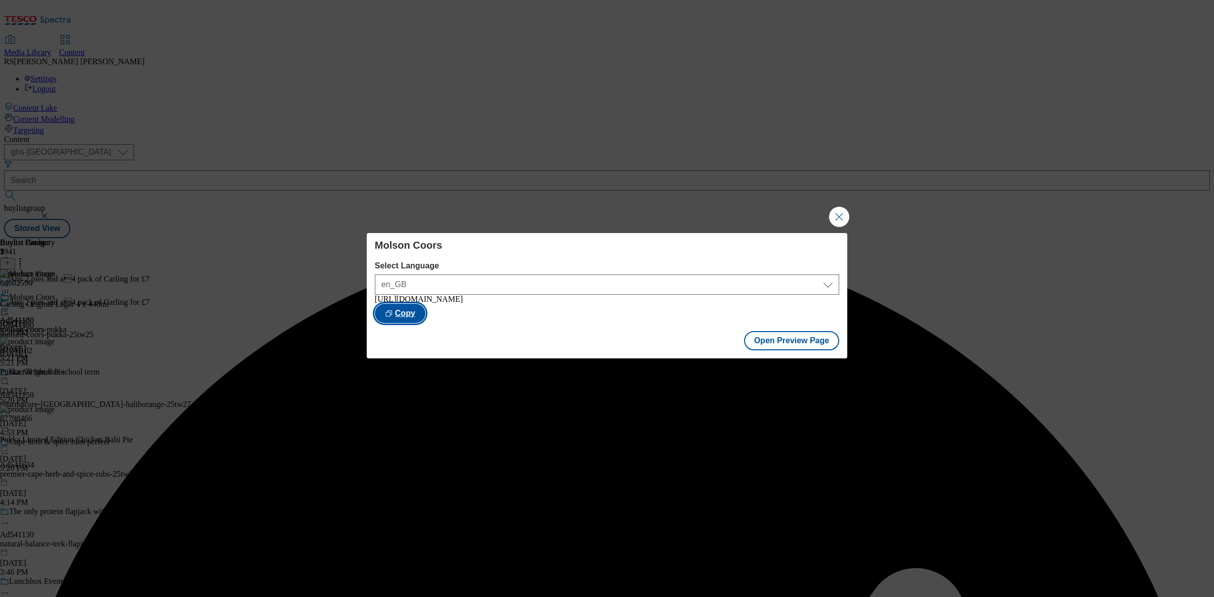
click at [425, 308] on button "Copy" at bounding box center [400, 313] width 51 height 19
click at [838, 207] on button "Close Modal" at bounding box center [839, 217] width 20 height 20
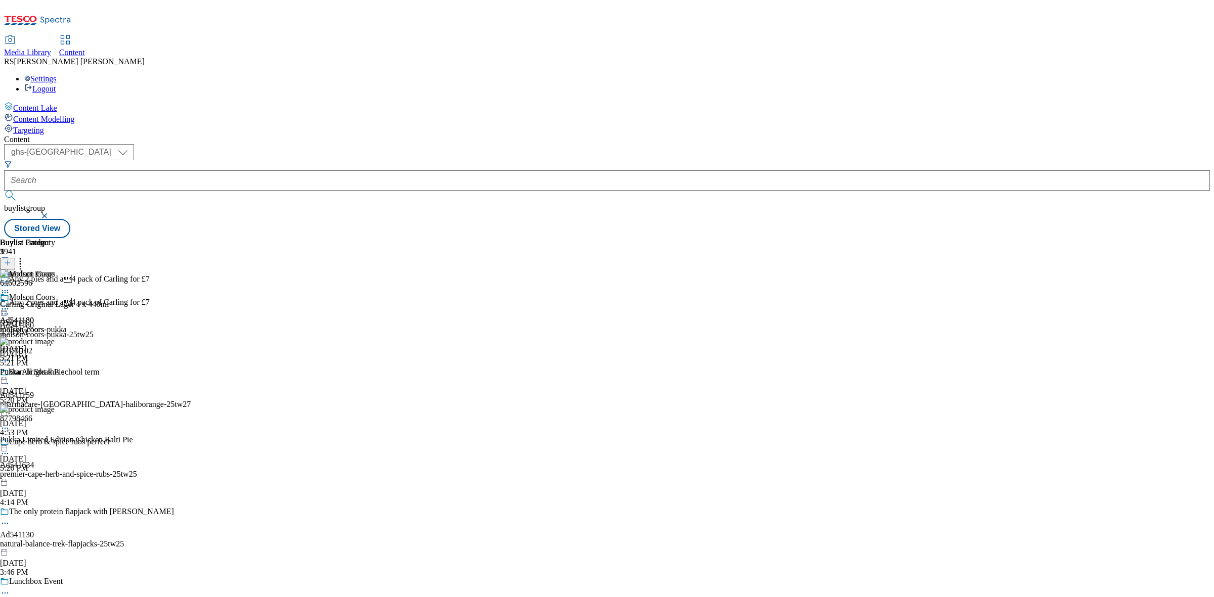
click at [10, 304] on icon at bounding box center [5, 309] width 10 height 10
click at [67, 309] on div "Molson Coors Ad541180 molson-coors-pukka [DATE] 5:21 PM" at bounding box center [33, 328] width 67 height 70
click at [10, 304] on icon at bounding box center [5, 309] width 10 height 10
click at [44, 300] on div "Ad541180 molson-coors [DATE] 5:21 PM" at bounding box center [22, 328] width 44 height 70
click at [44, 293] on div "Ad541180 molson-coors [DATE] 5:21 PM" at bounding box center [22, 328] width 44 height 70
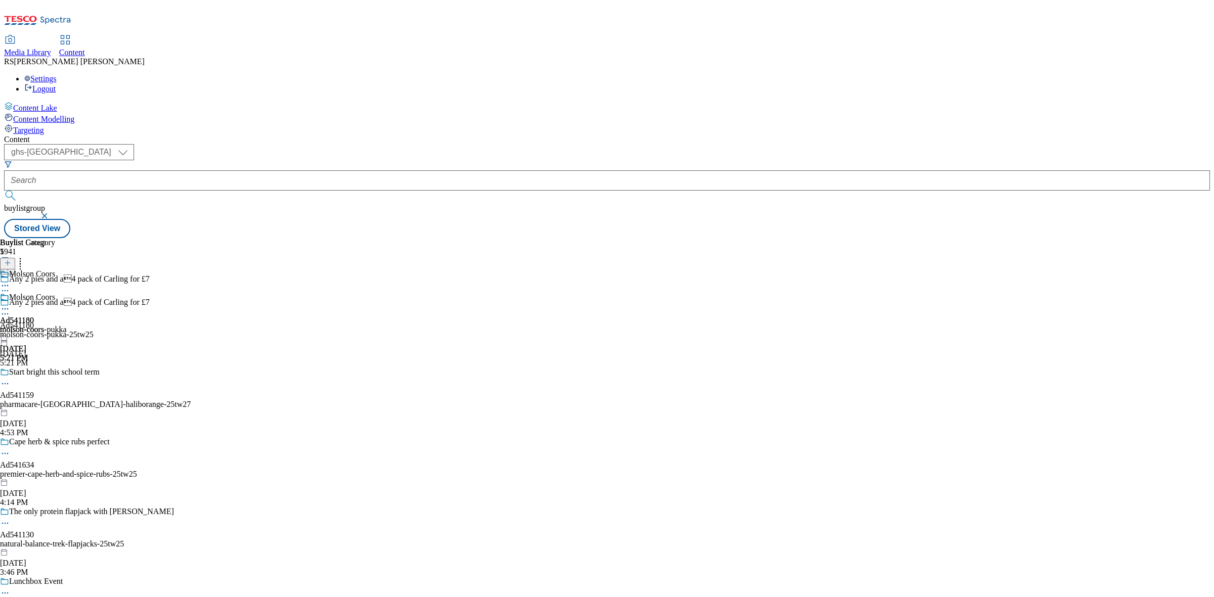
click at [44, 293] on div "Ad541180 molson-coors [DATE] 5:21 PM" at bounding box center [22, 328] width 44 height 70
click at [810, 238] on div "Buylist Group 5941 Any 2 pies and a4 pack of Carling for £7 Any 2 pies and a4…" at bounding box center [607, 238] width 1206 height 0
